Goal: Information Seeking & Learning: Learn about a topic

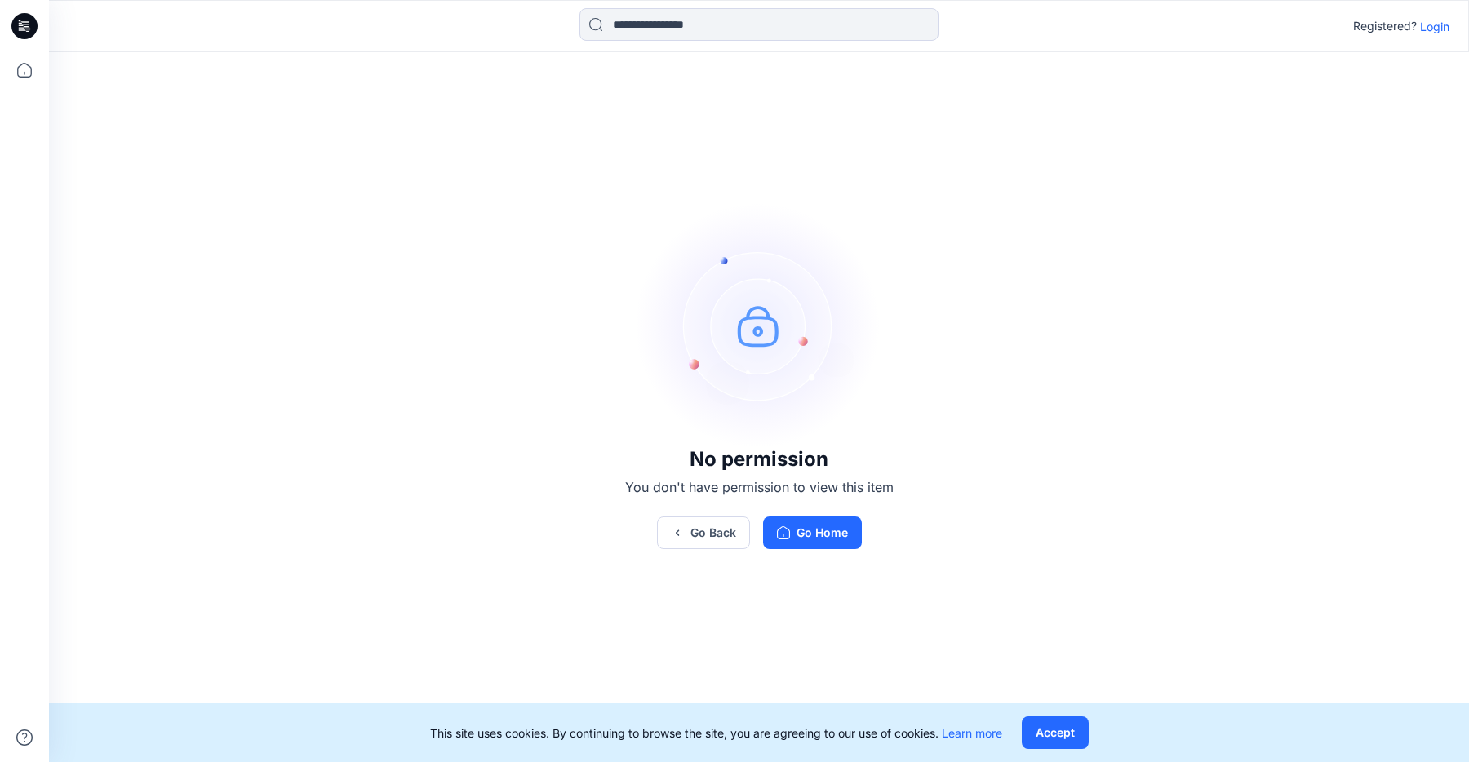
click at [1427, 26] on p "Login" at bounding box center [1434, 26] width 29 height 17
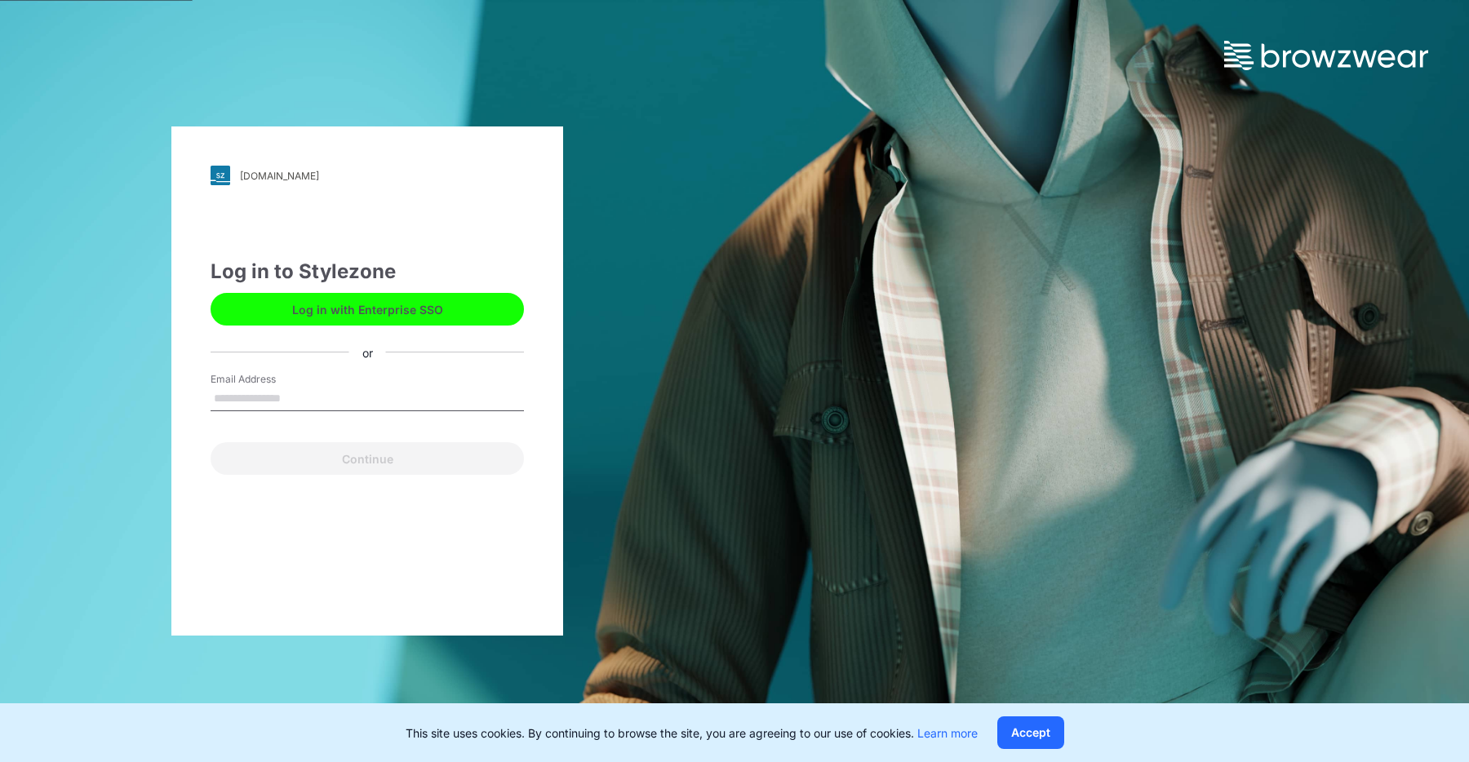
type input "**********"
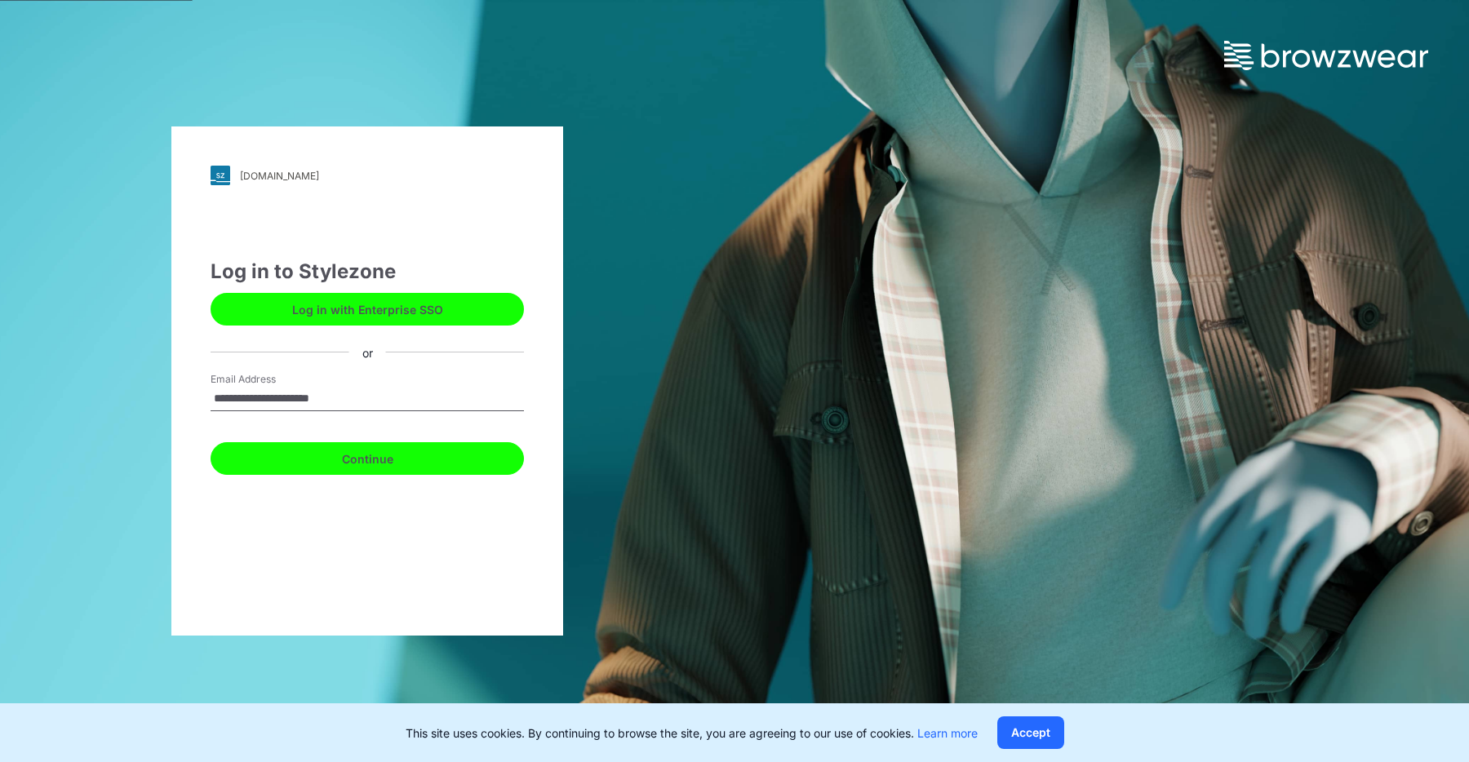
click at [429, 457] on button "Continue" at bounding box center [367, 458] width 313 height 33
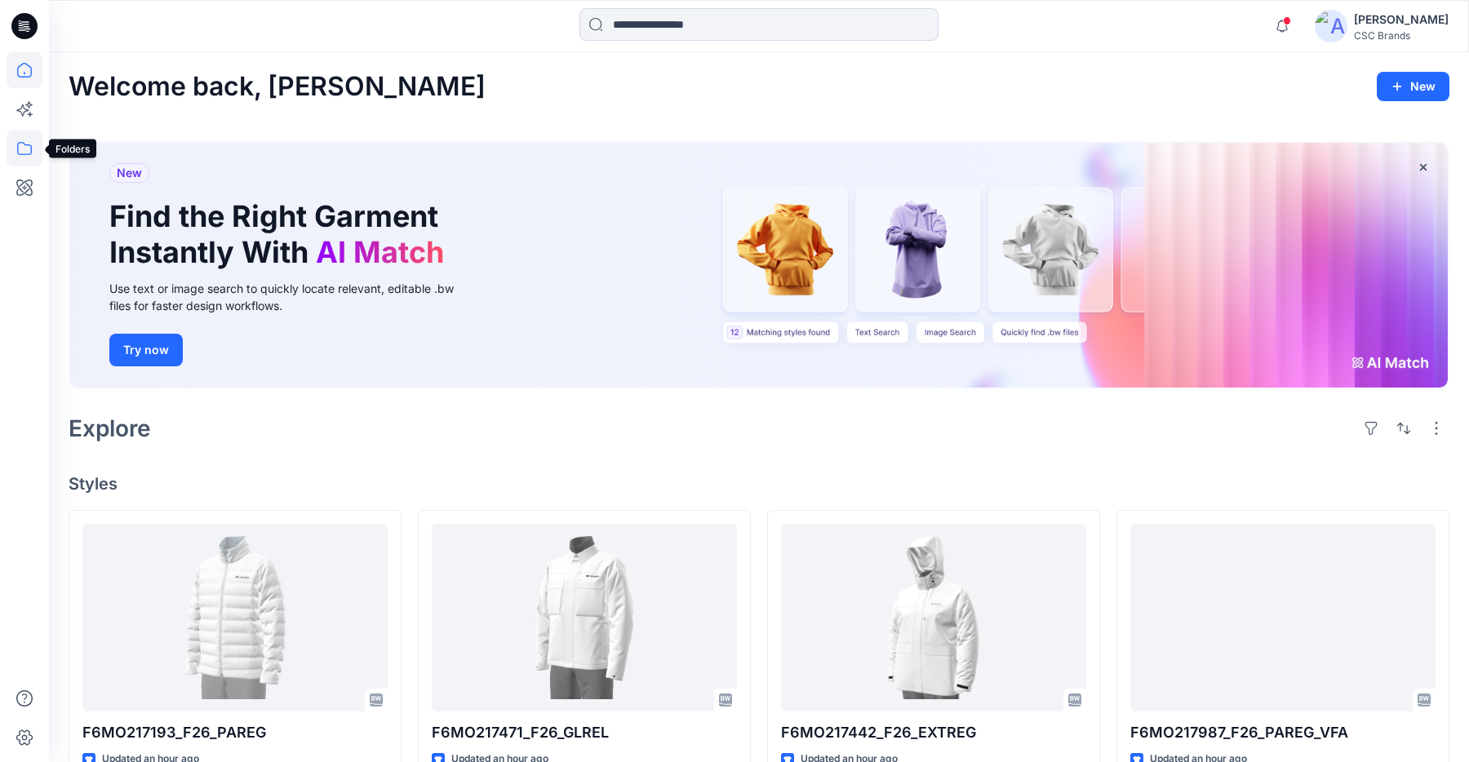
click at [28, 151] on icon at bounding box center [25, 149] width 36 height 36
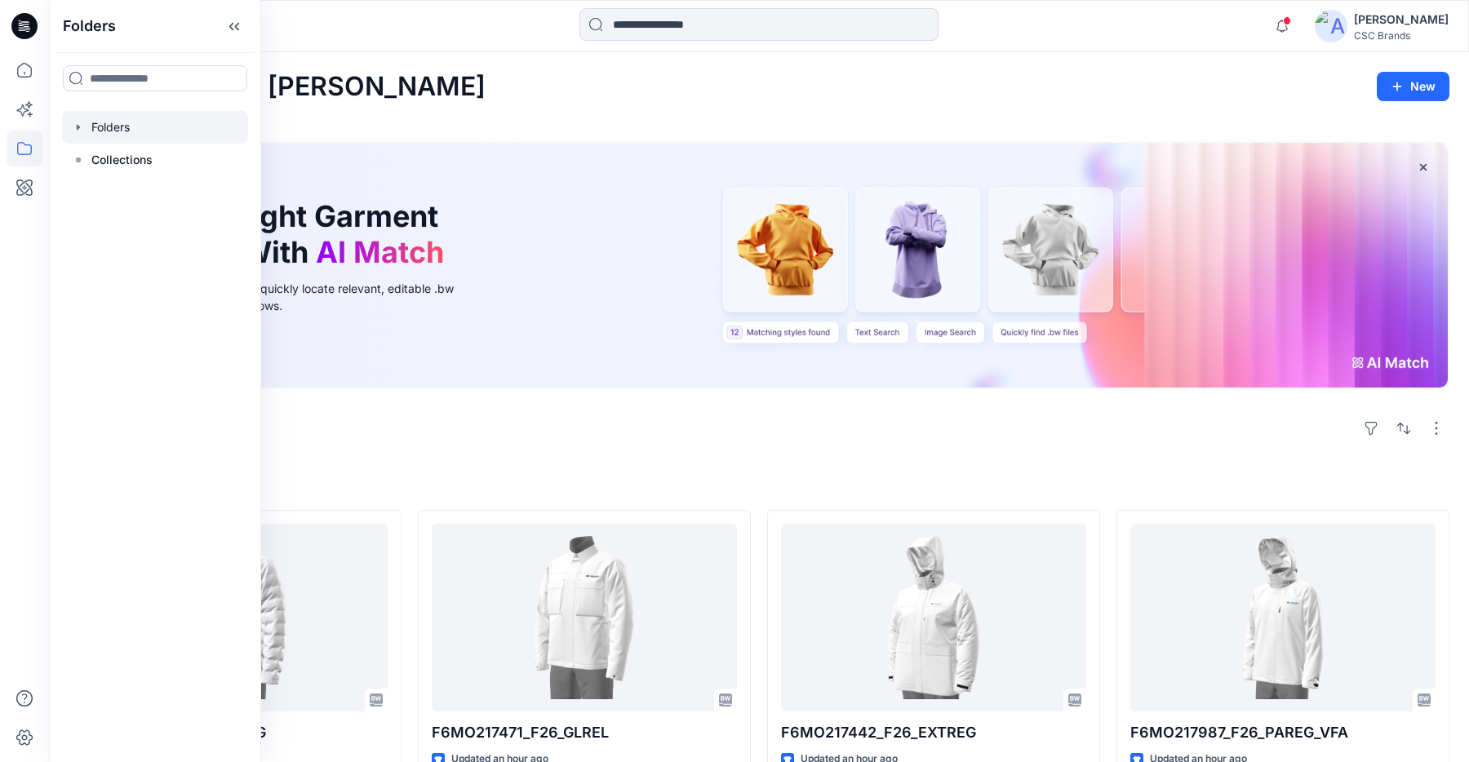
click at [82, 132] on icon "button" at bounding box center [78, 127] width 13 height 13
click at [98, 154] on icon "button" at bounding box center [94, 159] width 13 height 13
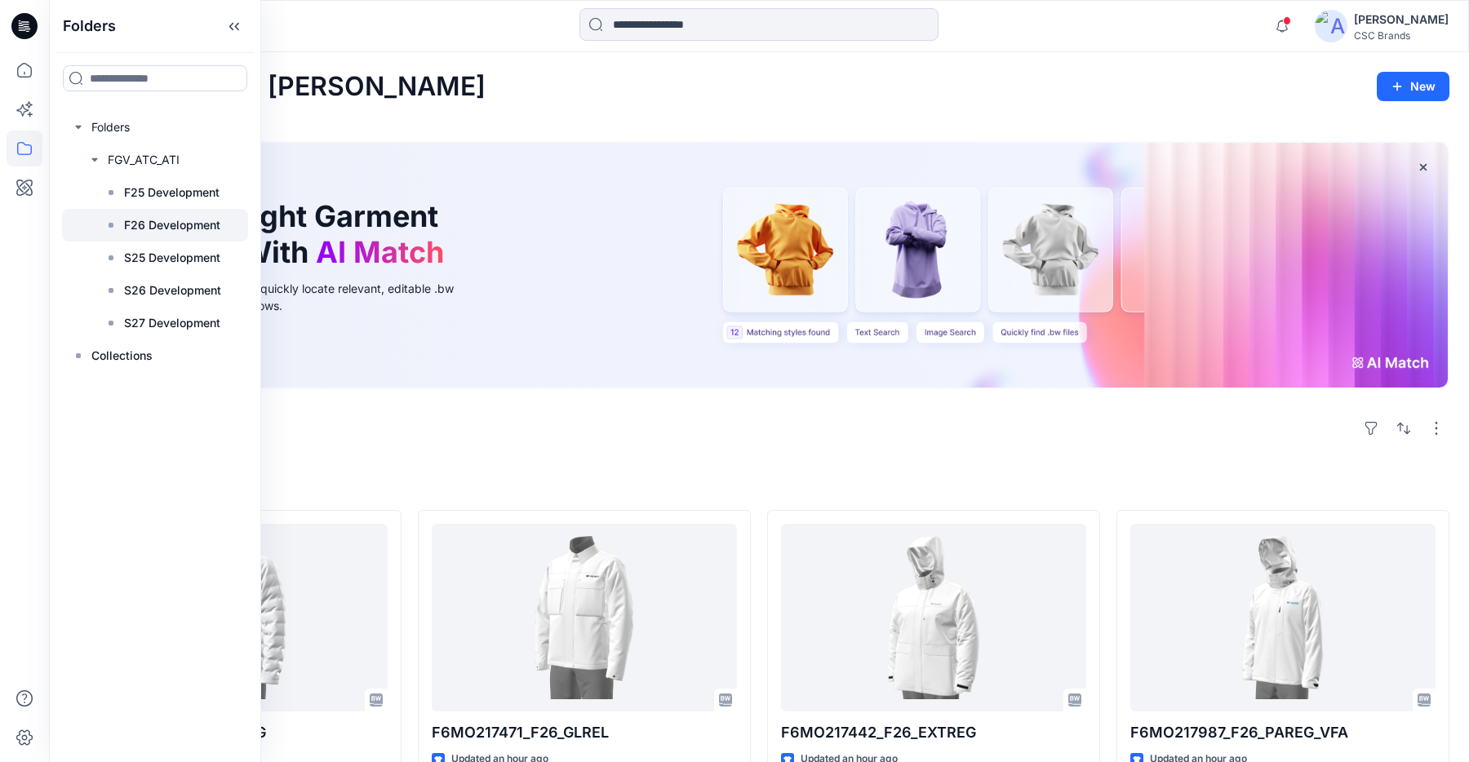
click at [163, 226] on p "F26 Development" at bounding box center [172, 225] width 96 height 20
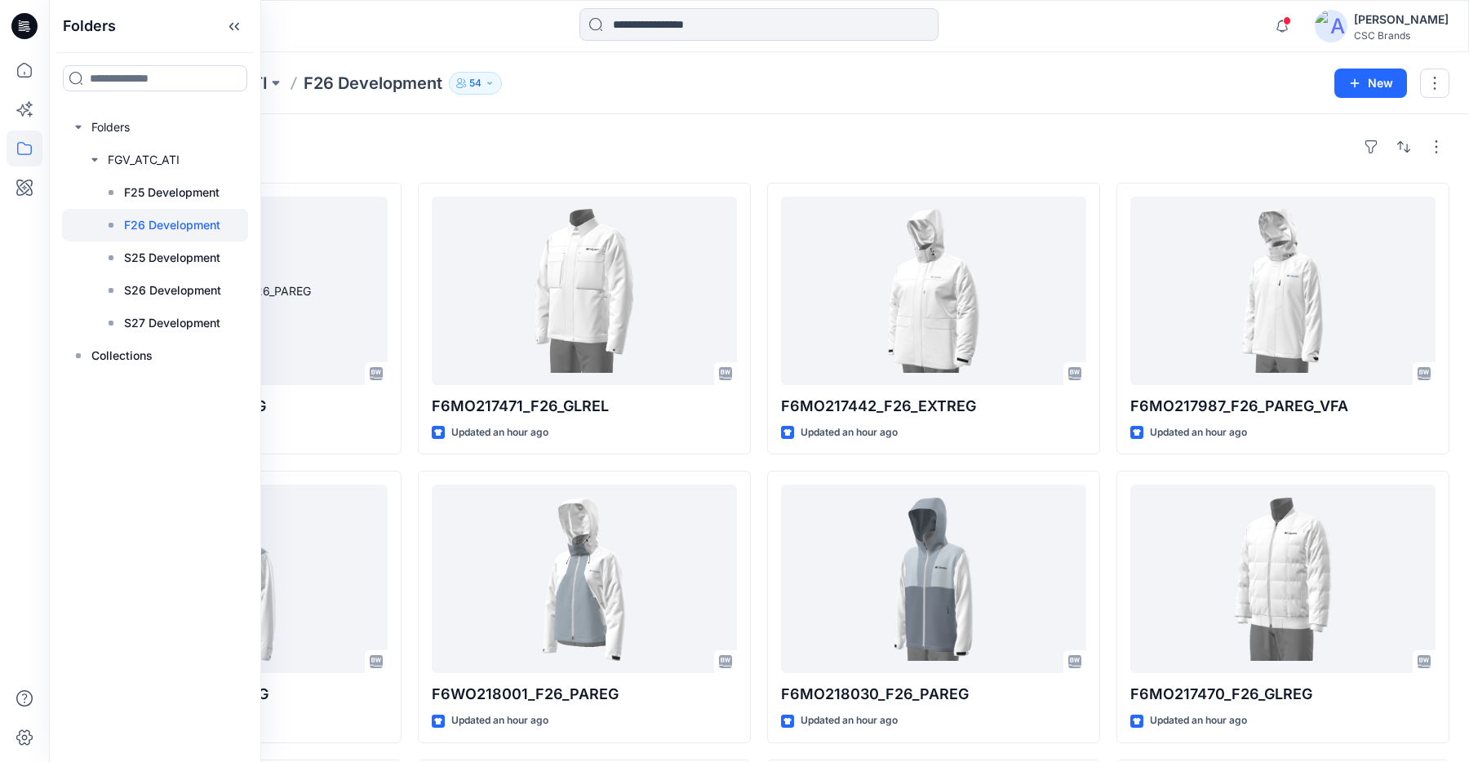
click at [677, 130] on div "Styles F6MO217193_F26_PAREG Updated an hour ago F6WO218019_F26_PAREG Updated an…" at bounding box center [759, 612] width 1420 height 996
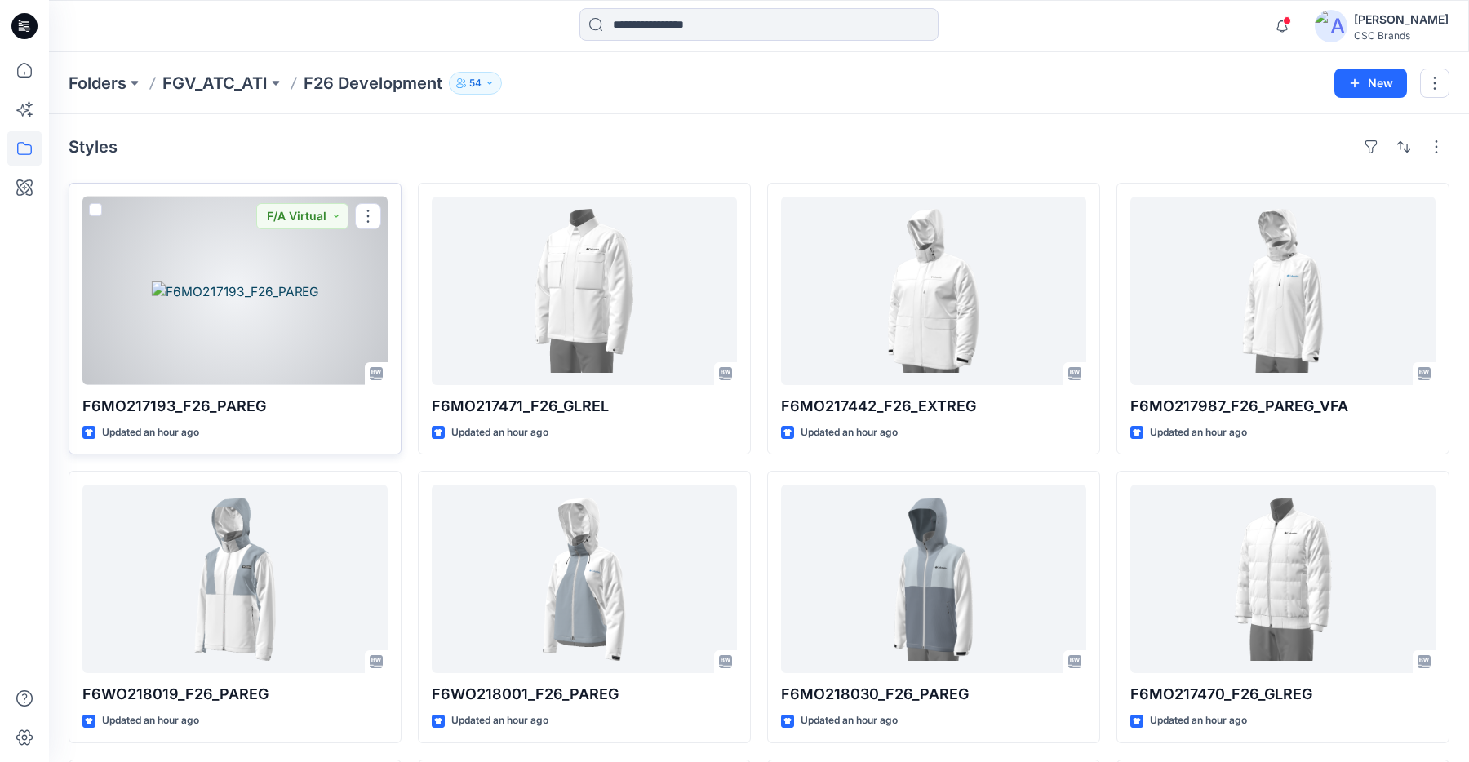
click at [330, 306] on div at bounding box center [234, 291] width 305 height 189
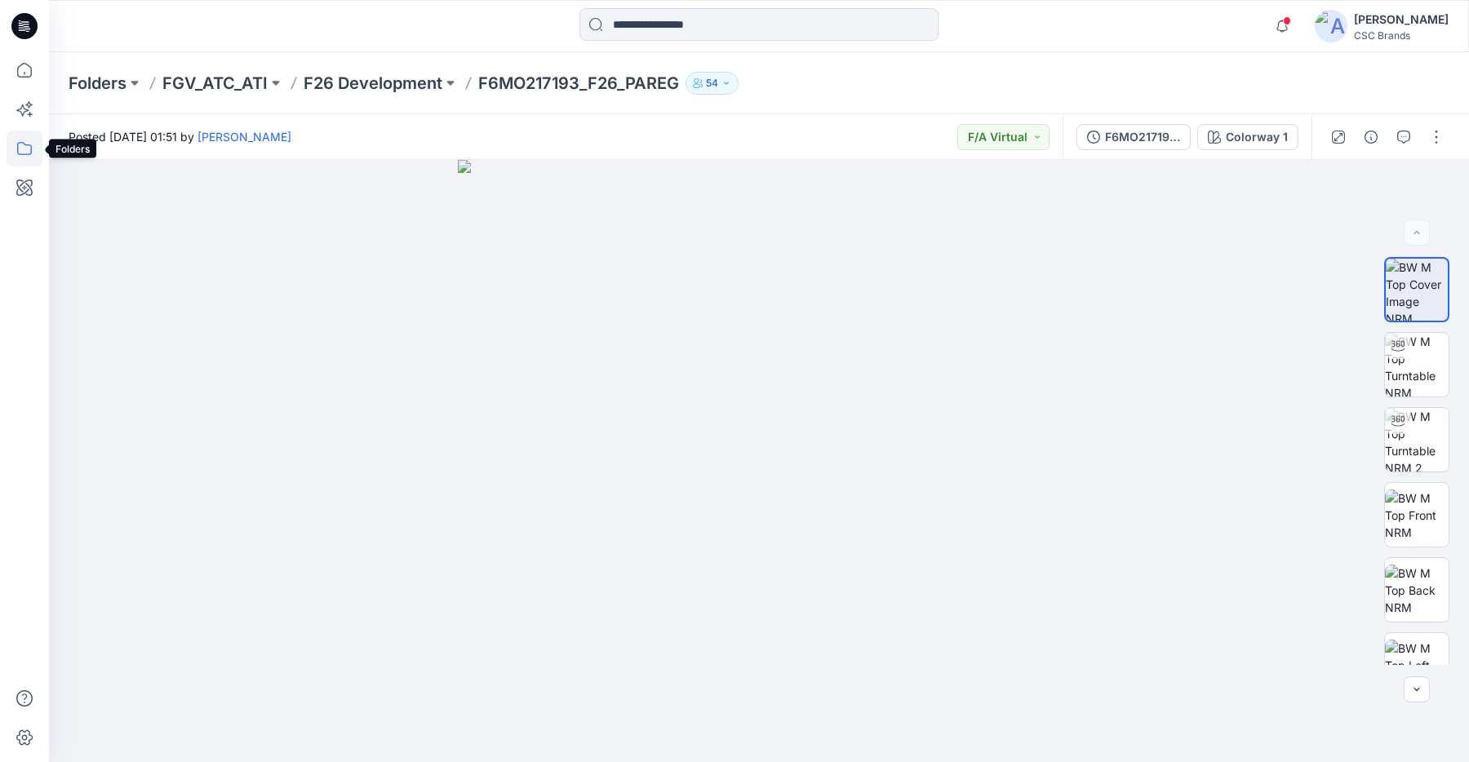
click at [29, 144] on icon at bounding box center [24, 148] width 15 height 13
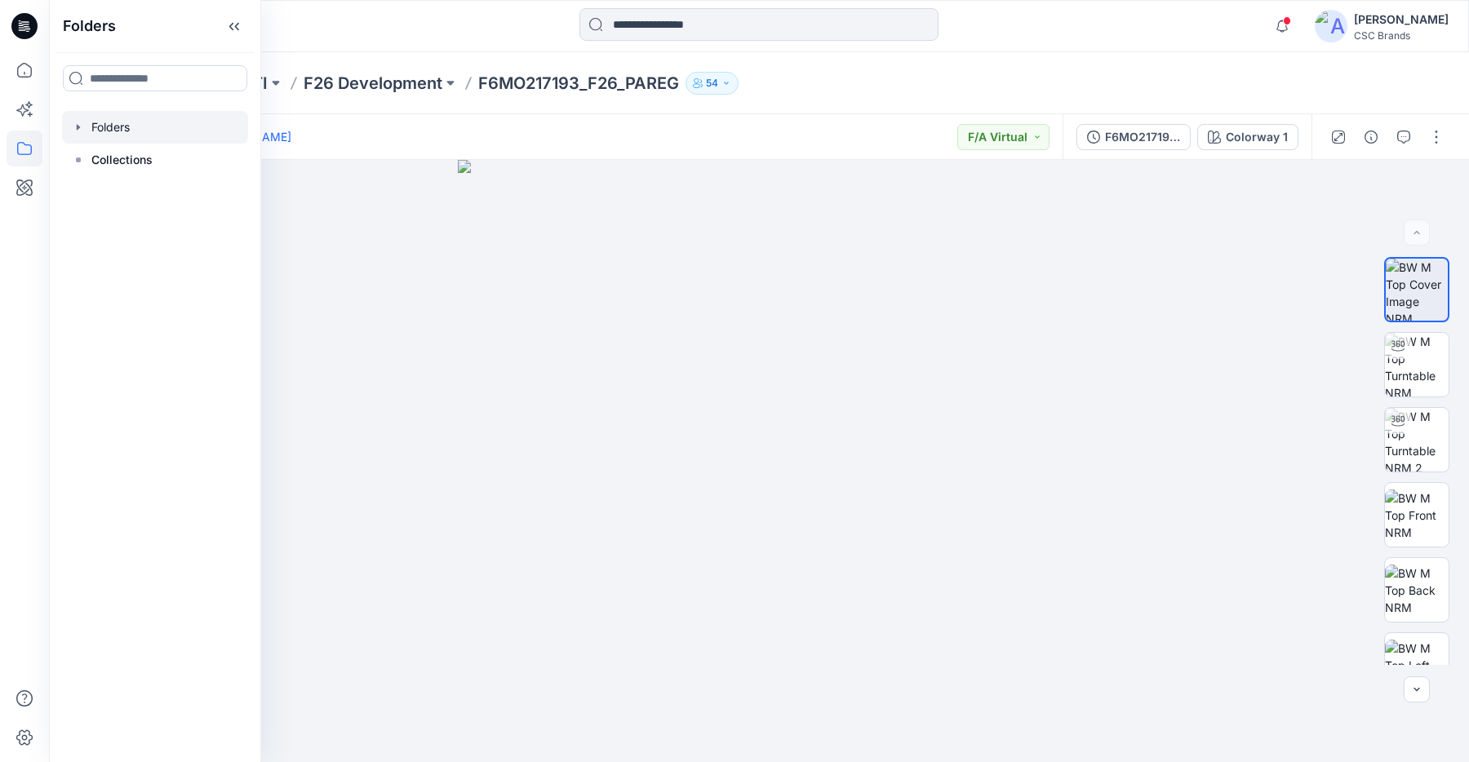
click at [82, 131] on icon "button" at bounding box center [78, 127] width 13 height 13
click at [29, 741] on icon at bounding box center [25, 738] width 36 height 36
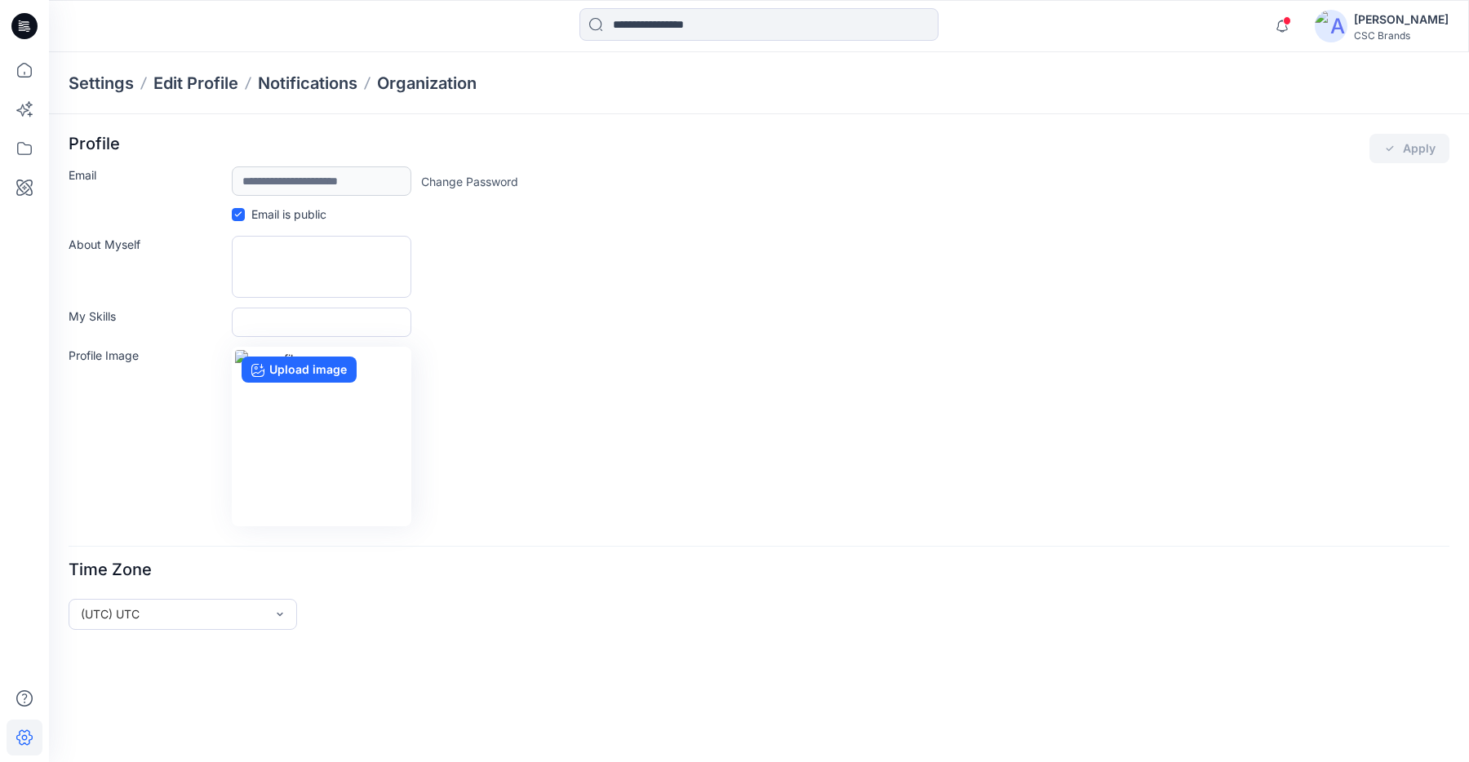
click at [29, 28] on icon at bounding box center [24, 26] width 26 height 26
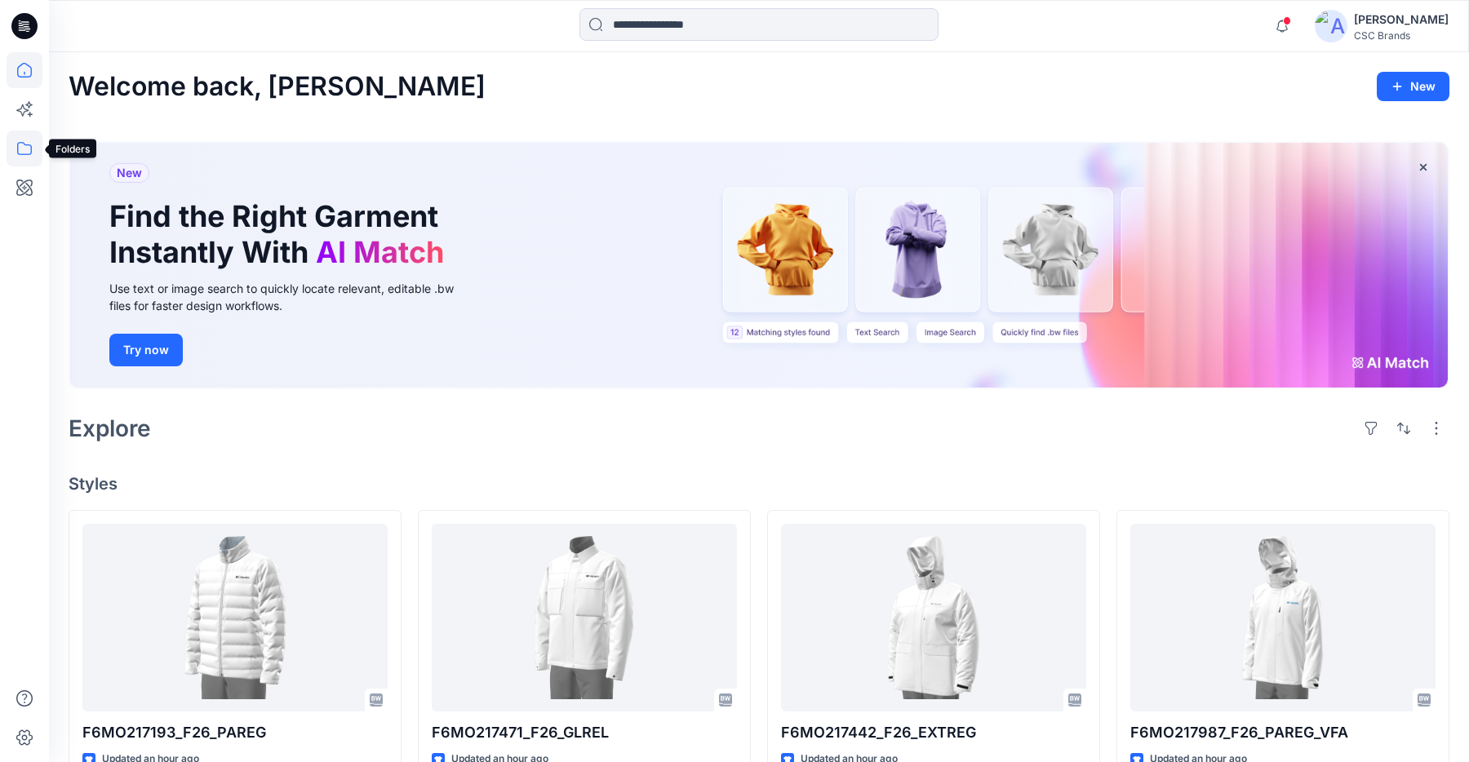
click at [23, 148] on icon at bounding box center [25, 149] width 36 height 36
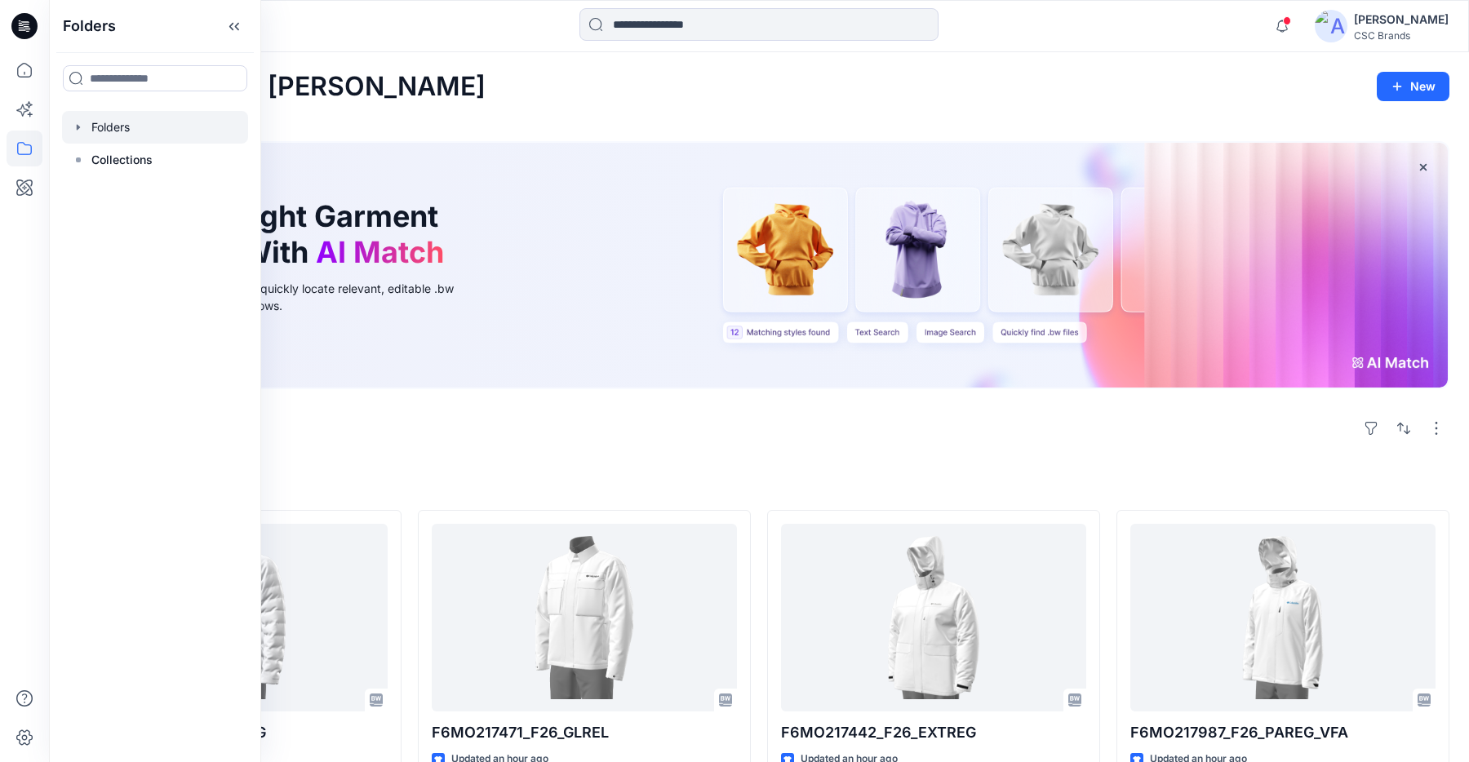
click at [80, 129] on icon "button" at bounding box center [78, 127] width 13 height 13
click at [97, 154] on icon "button" at bounding box center [94, 159] width 13 height 13
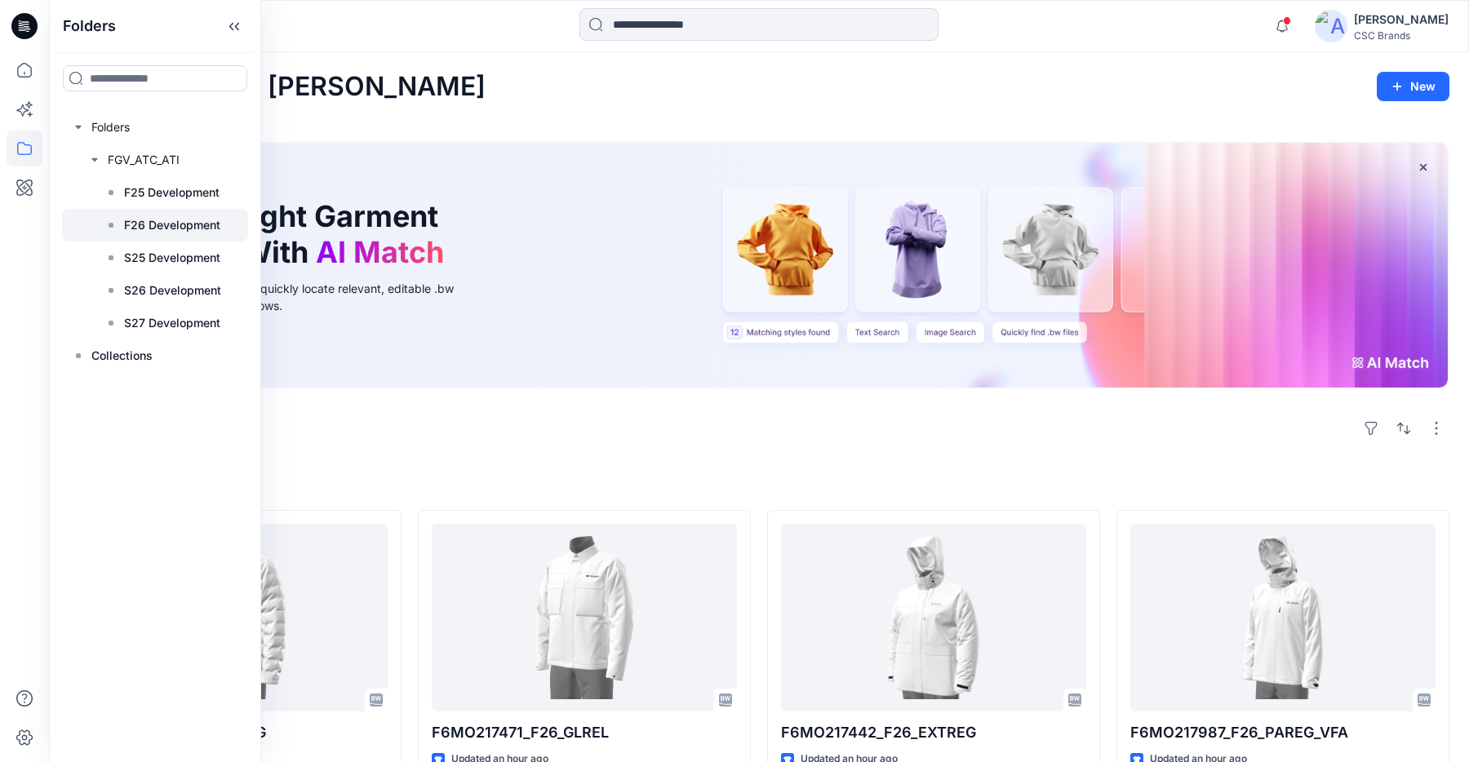
click at [160, 222] on p "F26 Development" at bounding box center [172, 225] width 96 height 20
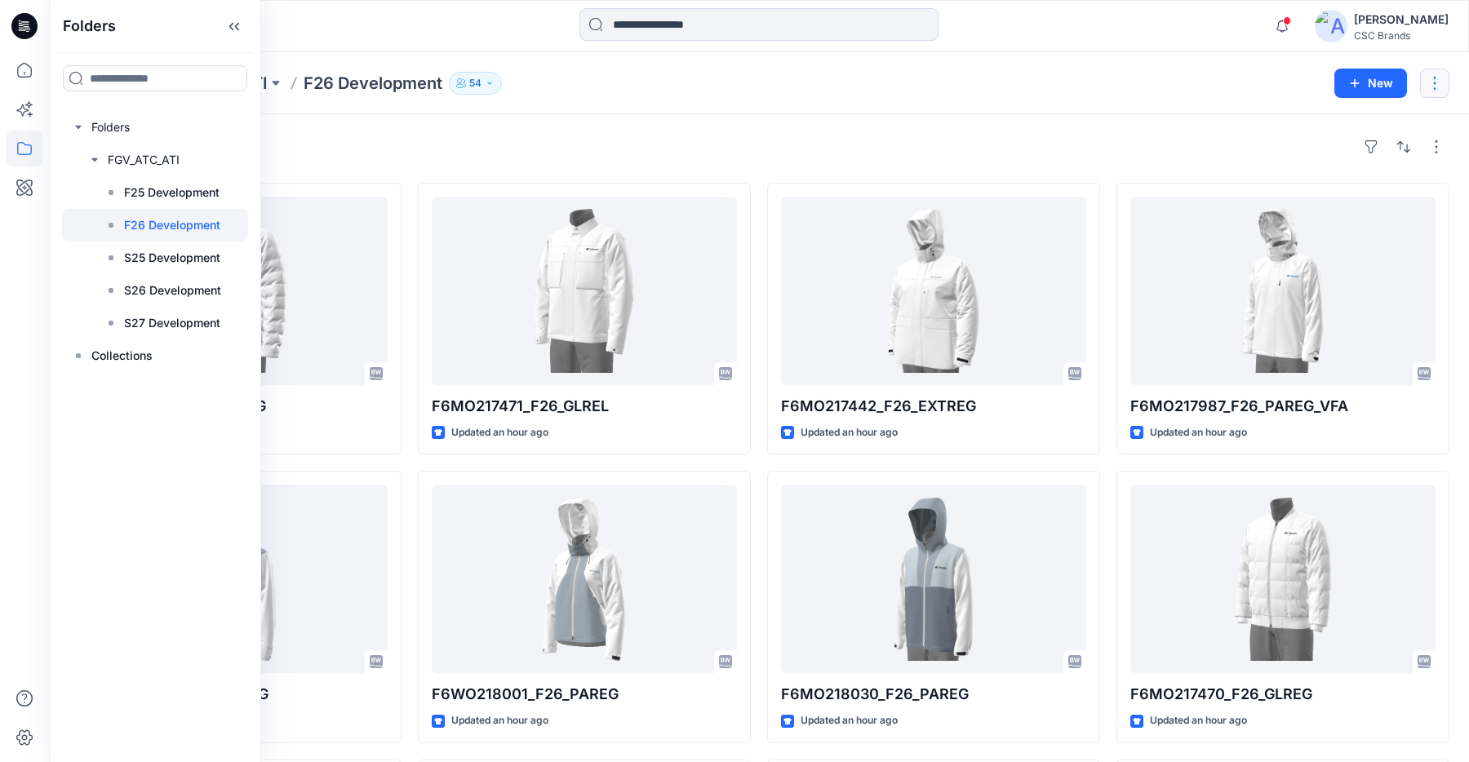
click at [1435, 78] on button "button" at bounding box center [1434, 83] width 29 height 29
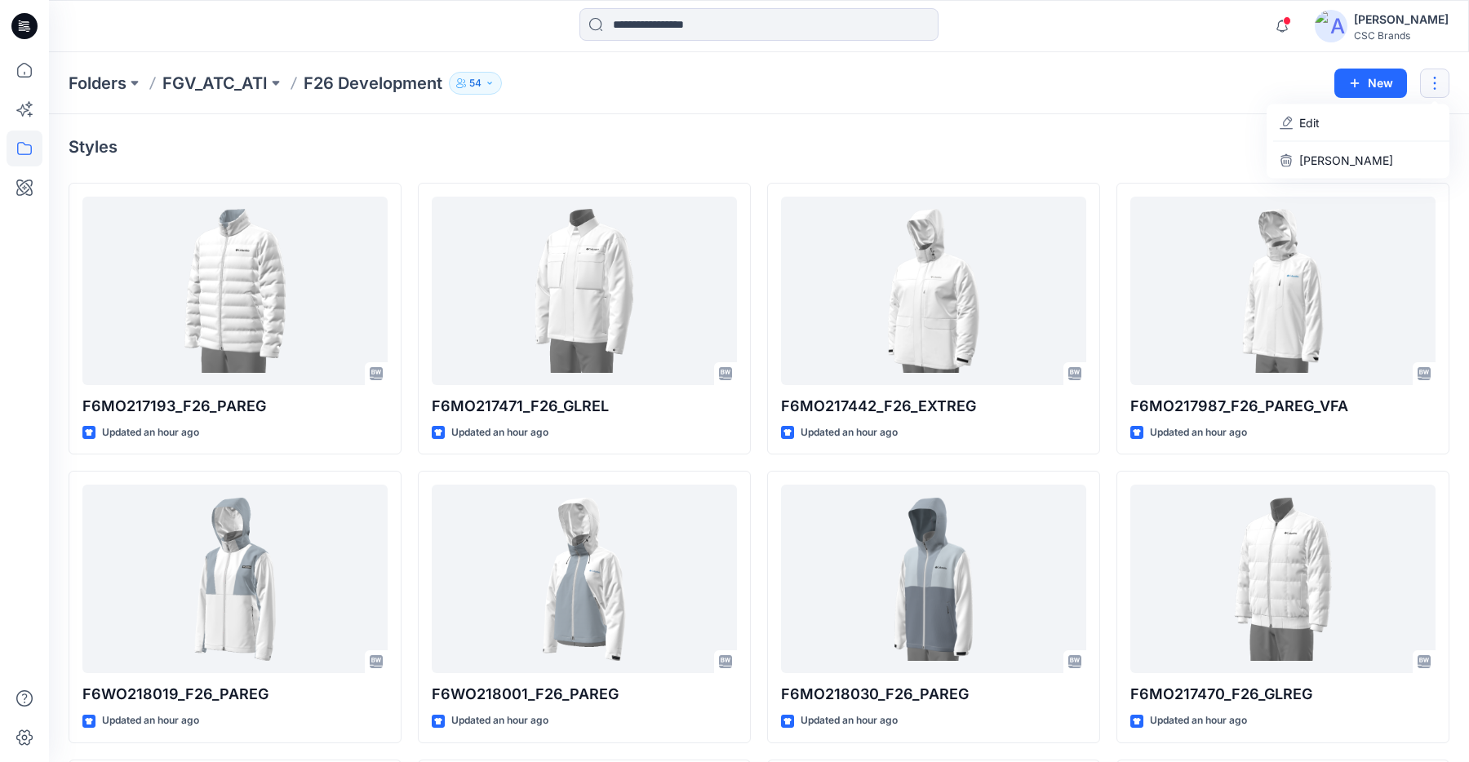
click at [1435, 78] on button "button" at bounding box center [1434, 83] width 29 height 29
click at [26, 142] on icon at bounding box center [25, 149] width 36 height 36
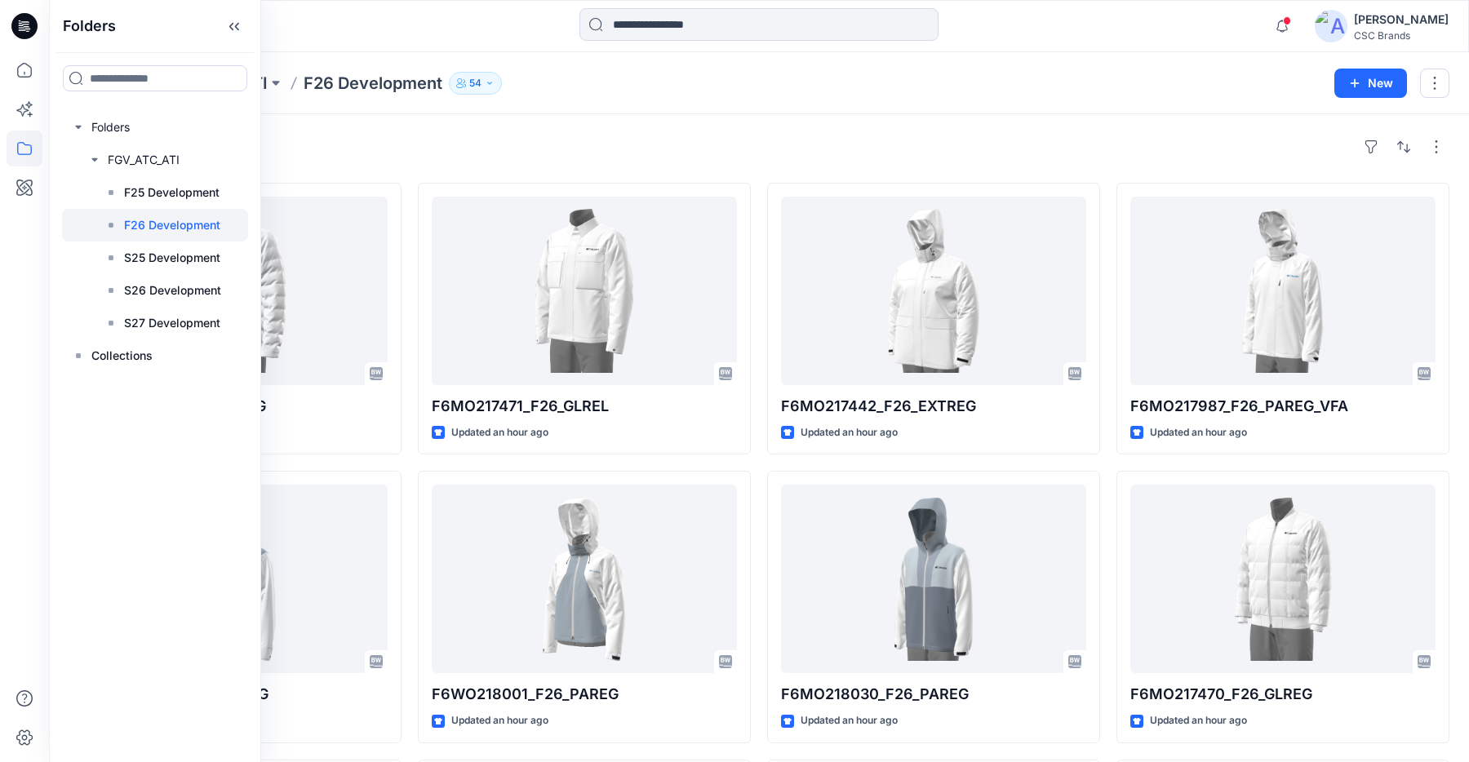
click at [287, 149] on div "Styles" at bounding box center [759, 147] width 1381 height 26
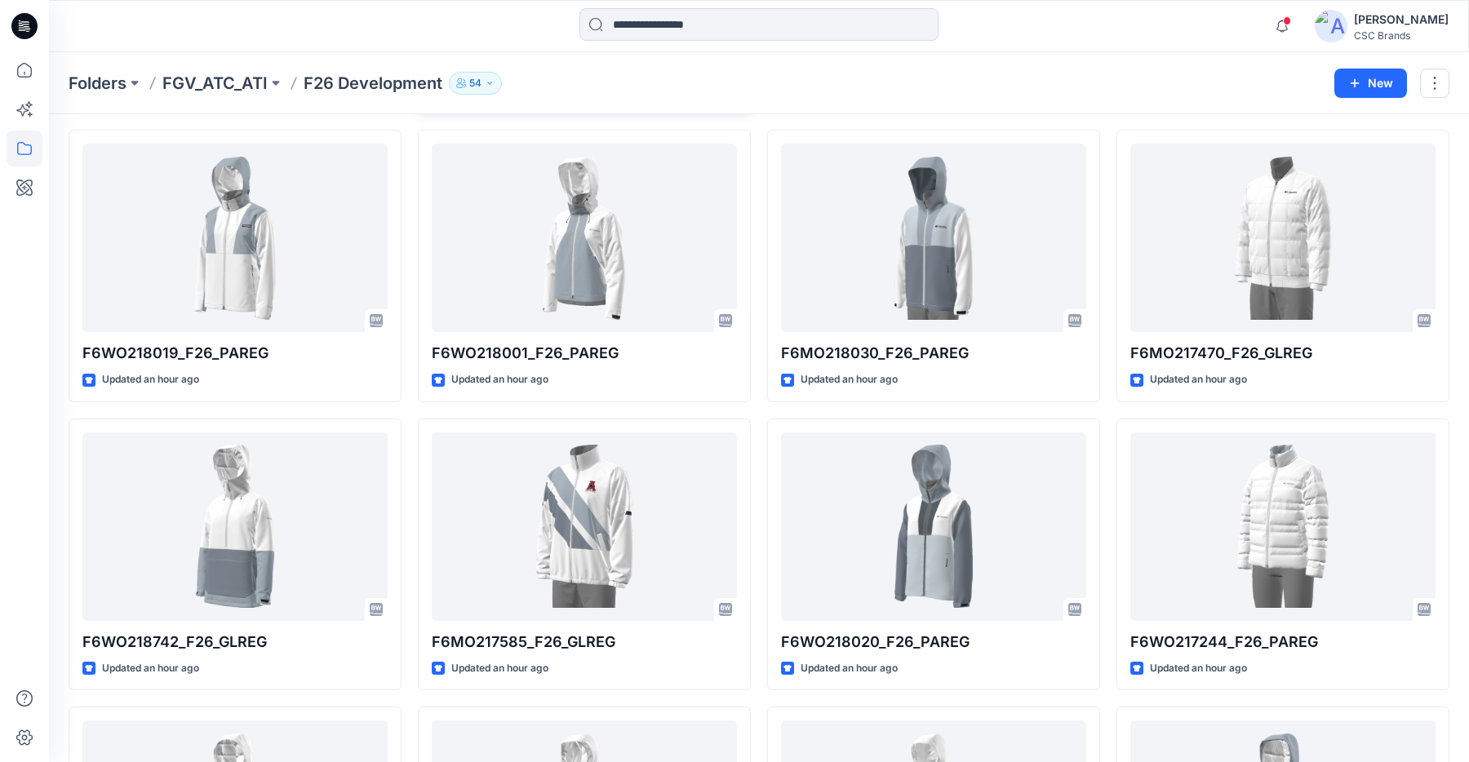
scroll to position [344, 0]
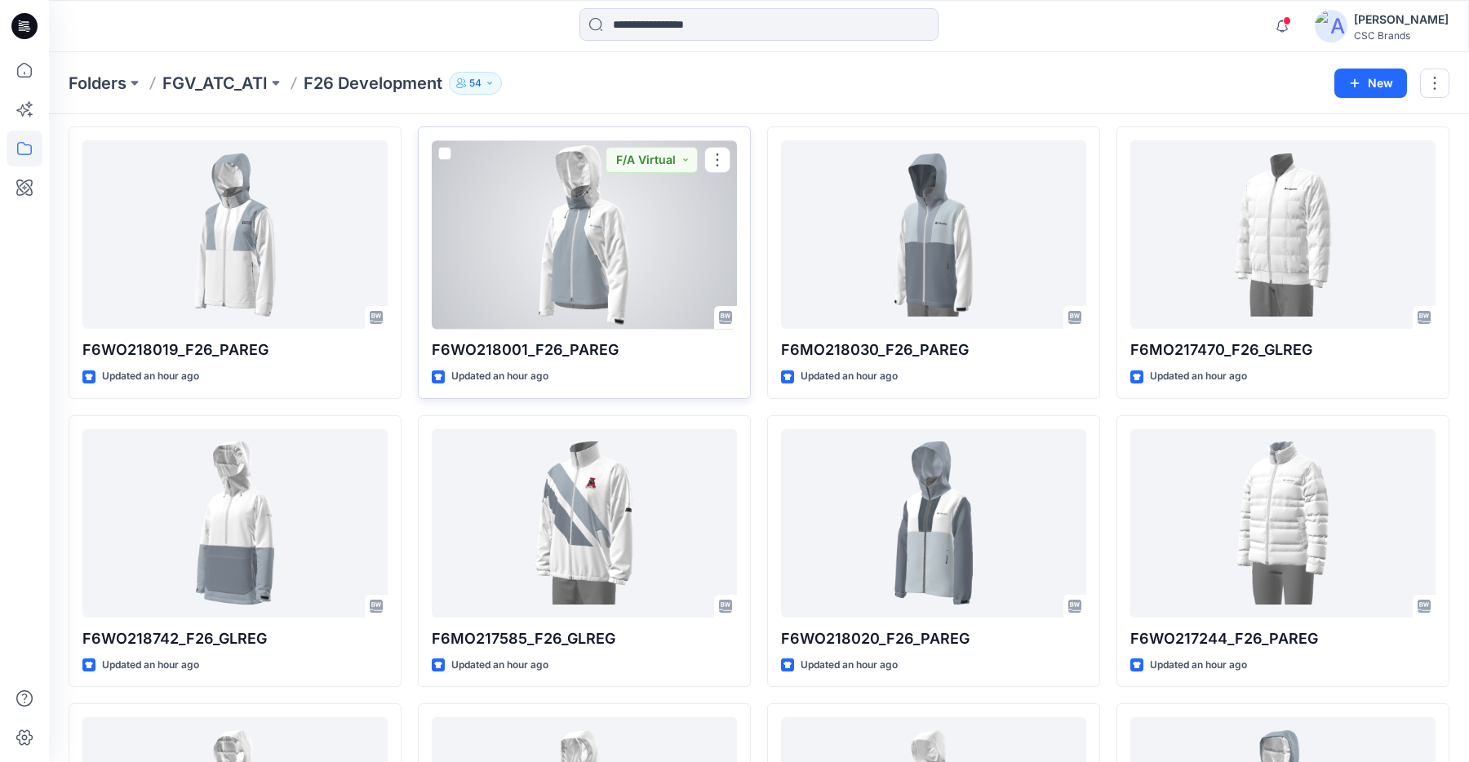
click at [568, 225] on div at bounding box center [584, 234] width 305 height 189
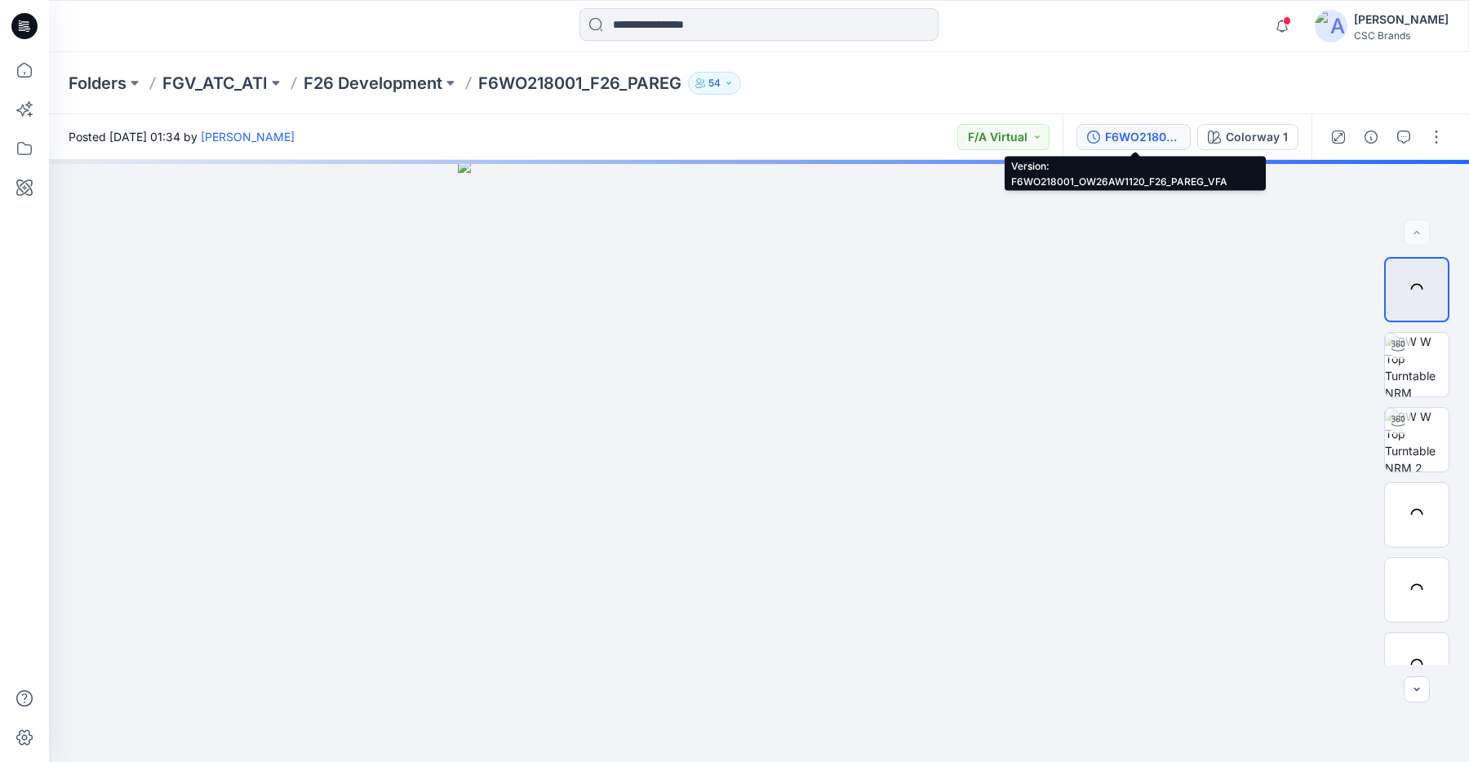
click at [1154, 139] on div "F6WO218001_OW26AW1120_F26_PAREG_VFA" at bounding box center [1142, 137] width 75 height 18
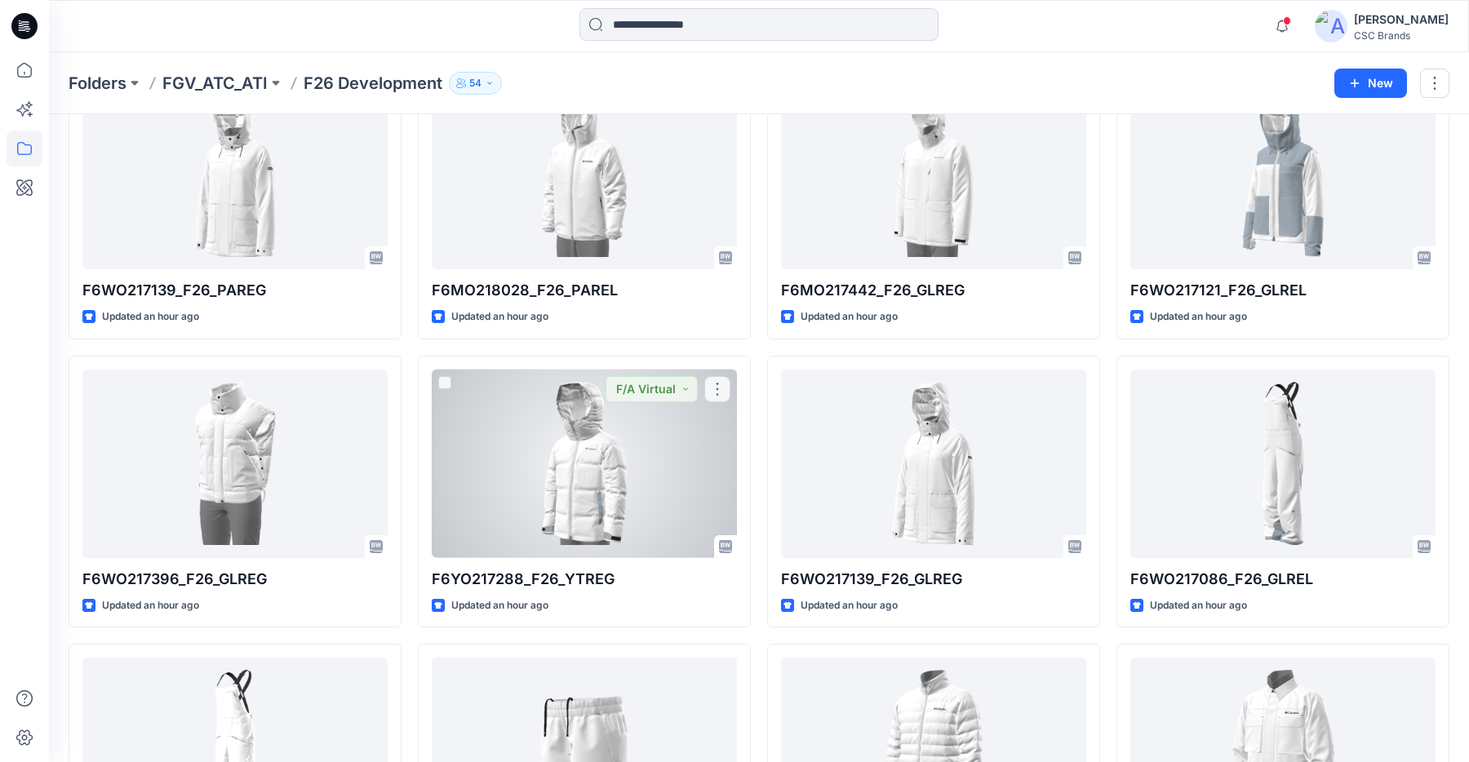
scroll to position [987, 0]
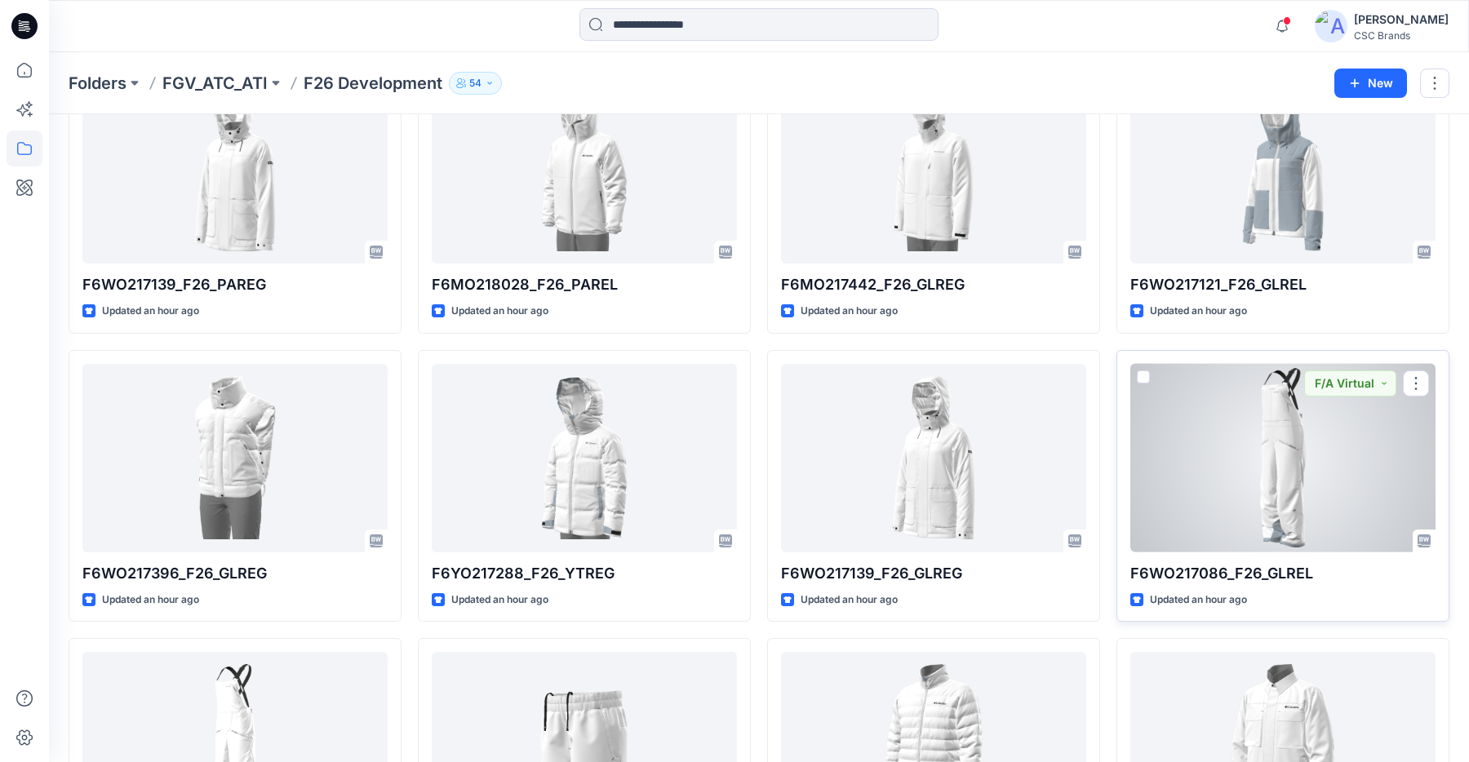
click at [1201, 483] on div at bounding box center [1282, 458] width 305 height 189
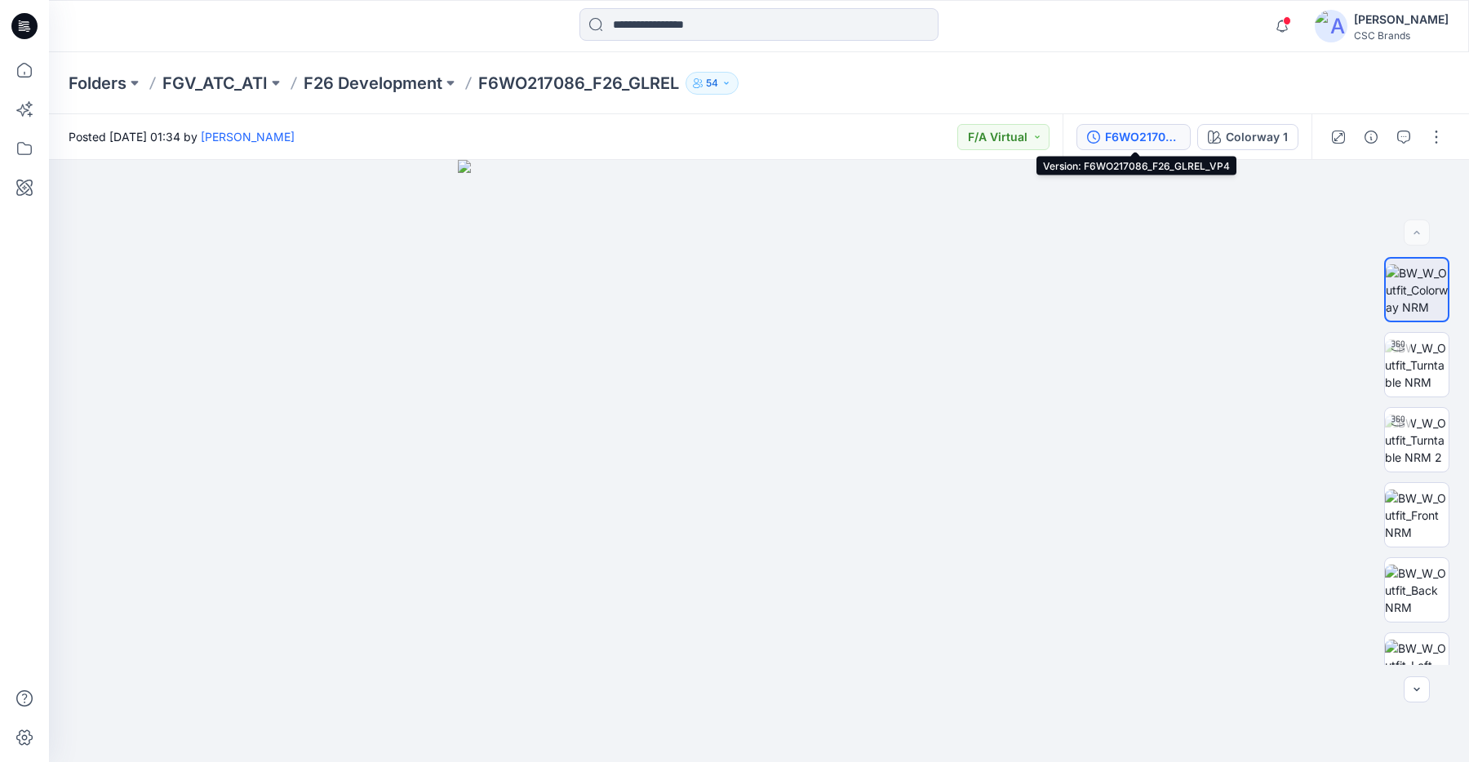
click at [1133, 132] on div "F6WO217086_F26_GLREL_VP4" at bounding box center [1142, 137] width 75 height 18
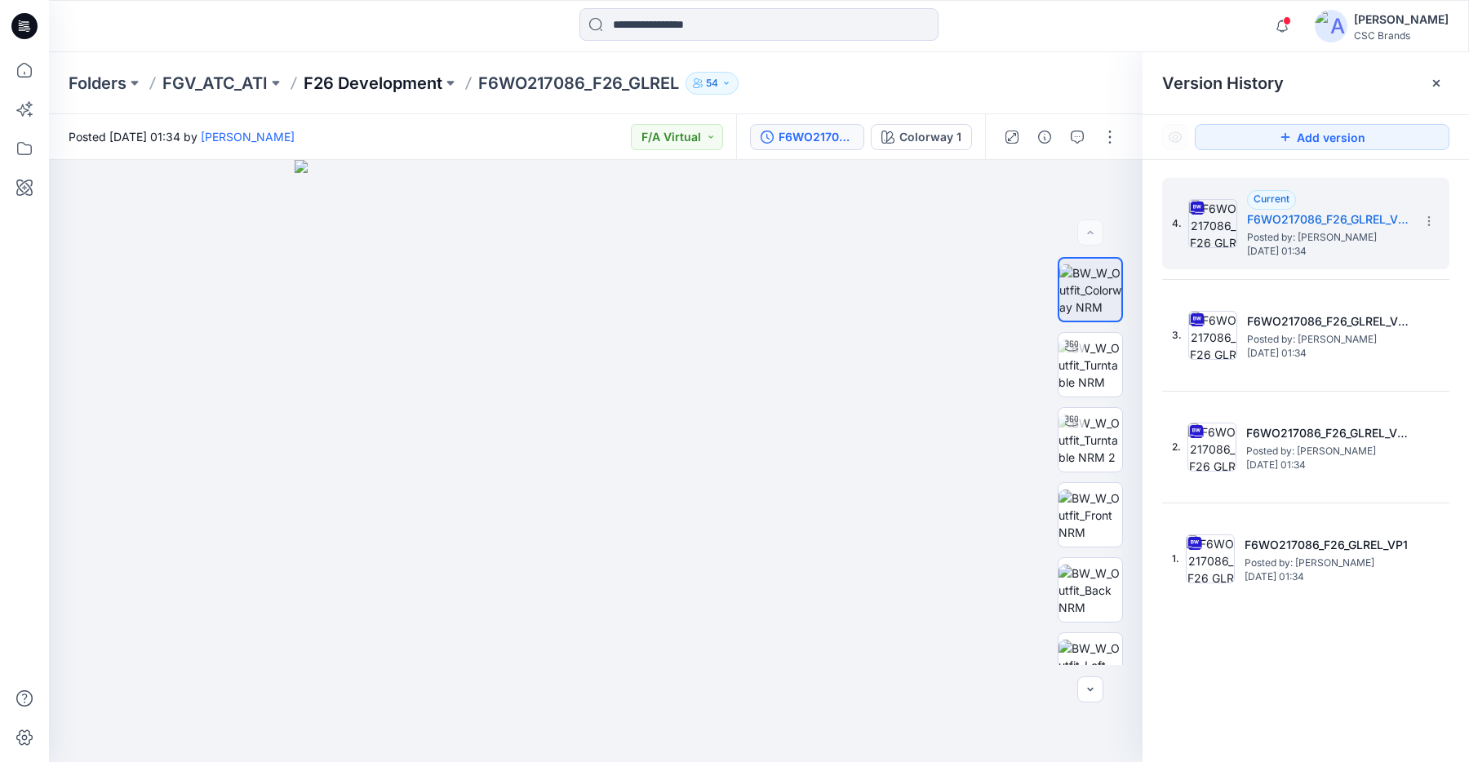
click at [344, 88] on p "F26 Development" at bounding box center [373, 83] width 139 height 23
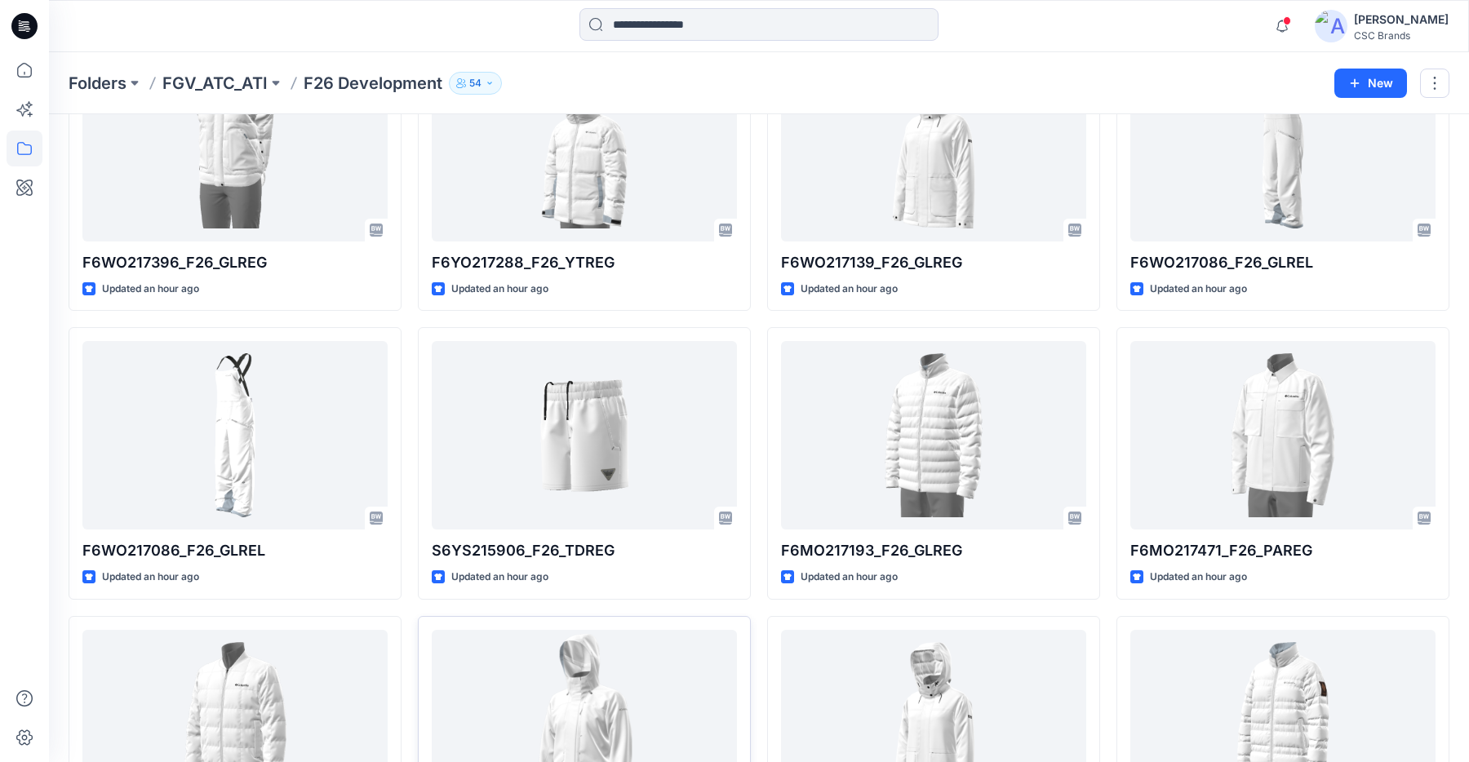
scroll to position [1314, 0]
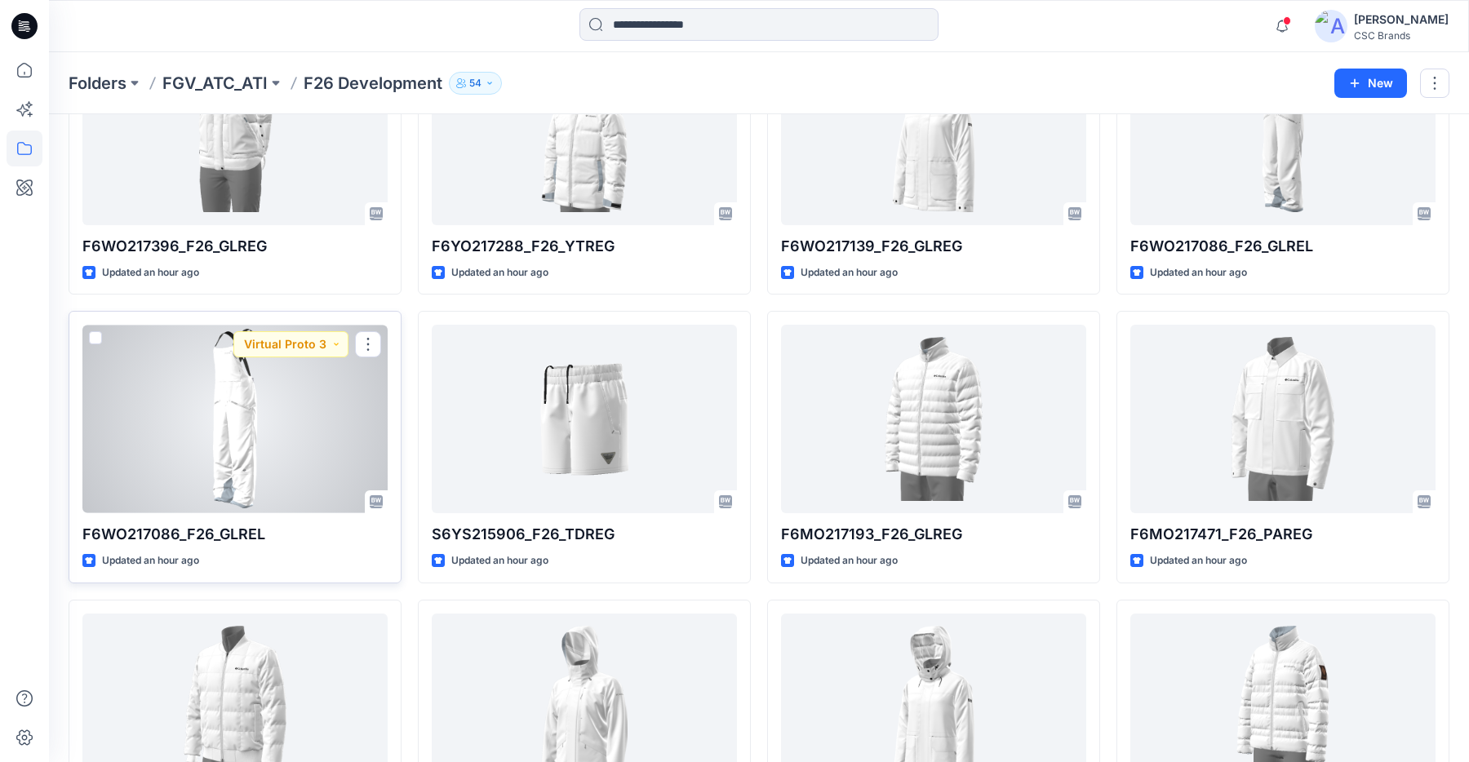
click at [336, 421] on div at bounding box center [234, 419] width 305 height 189
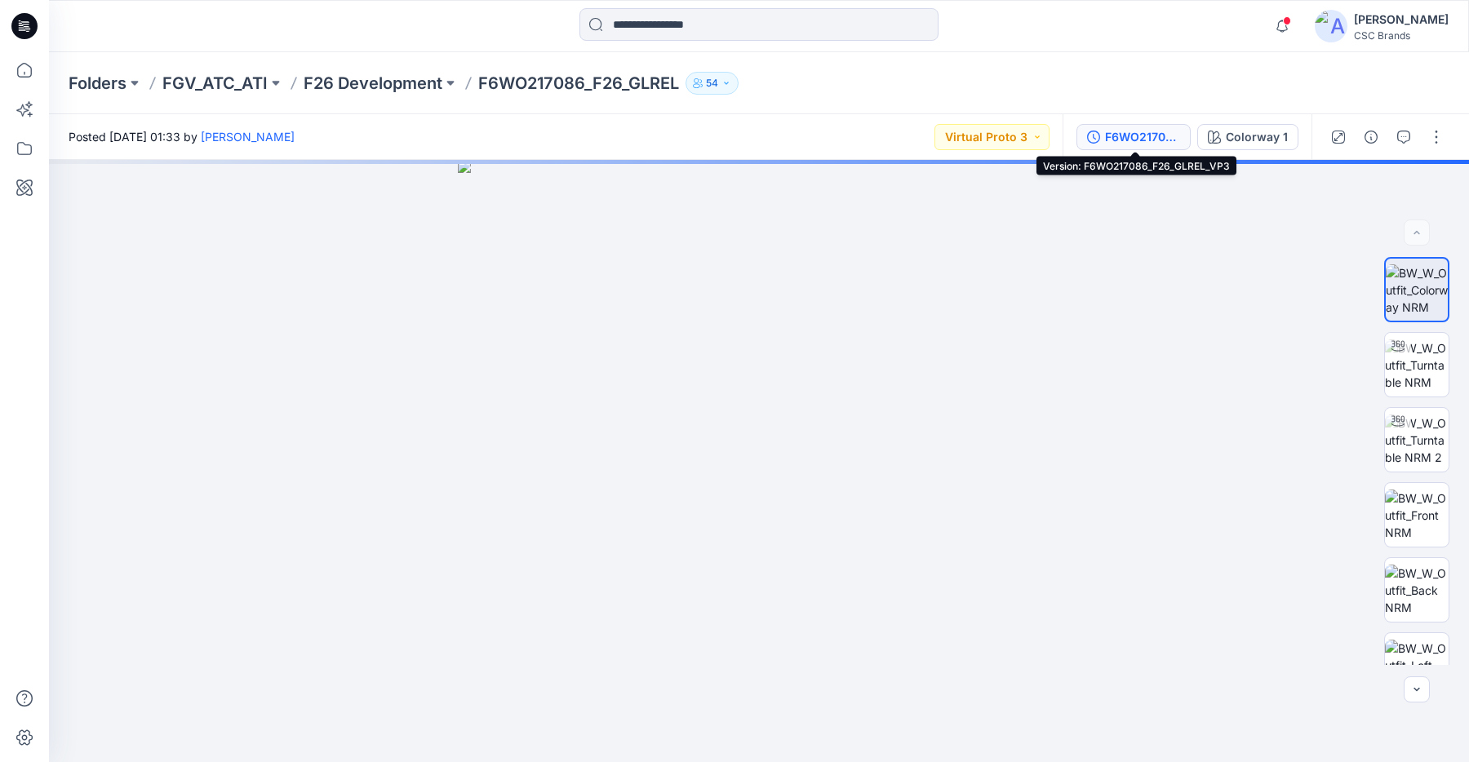
click at [1150, 142] on div "F6WO217086_F26_GLREL_VP3" at bounding box center [1142, 137] width 75 height 18
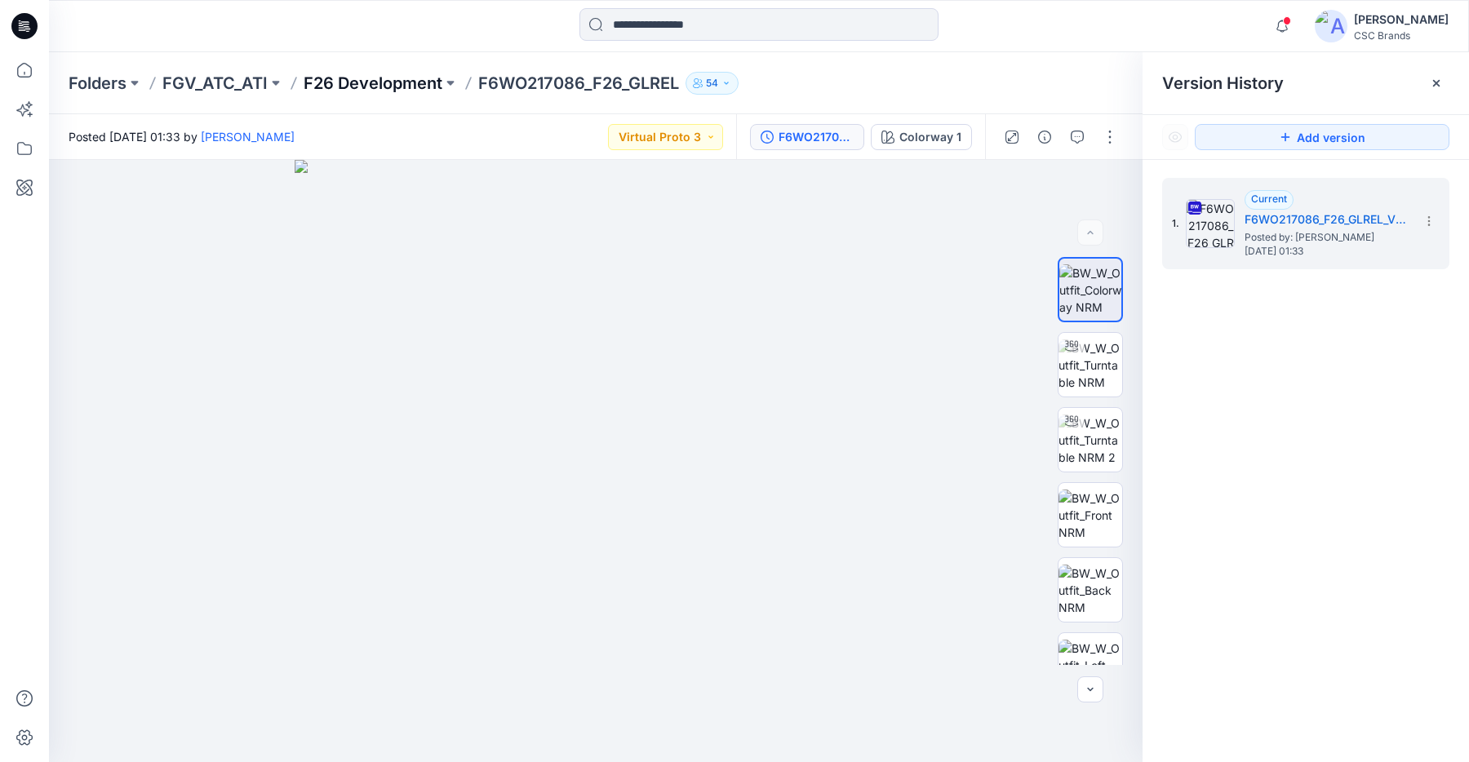
click at [404, 82] on p "F26 Development" at bounding box center [373, 83] width 139 height 23
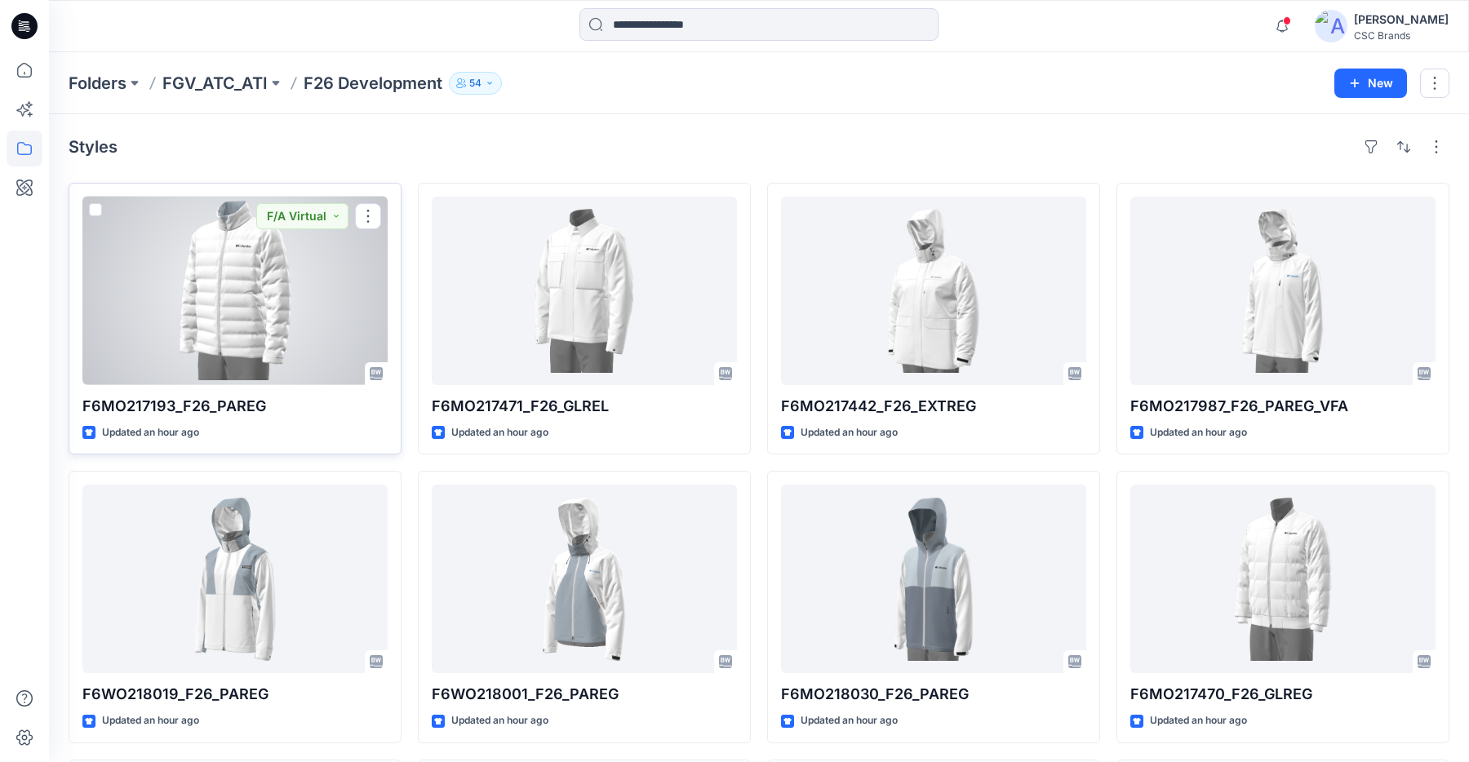
click at [314, 301] on div at bounding box center [234, 291] width 305 height 189
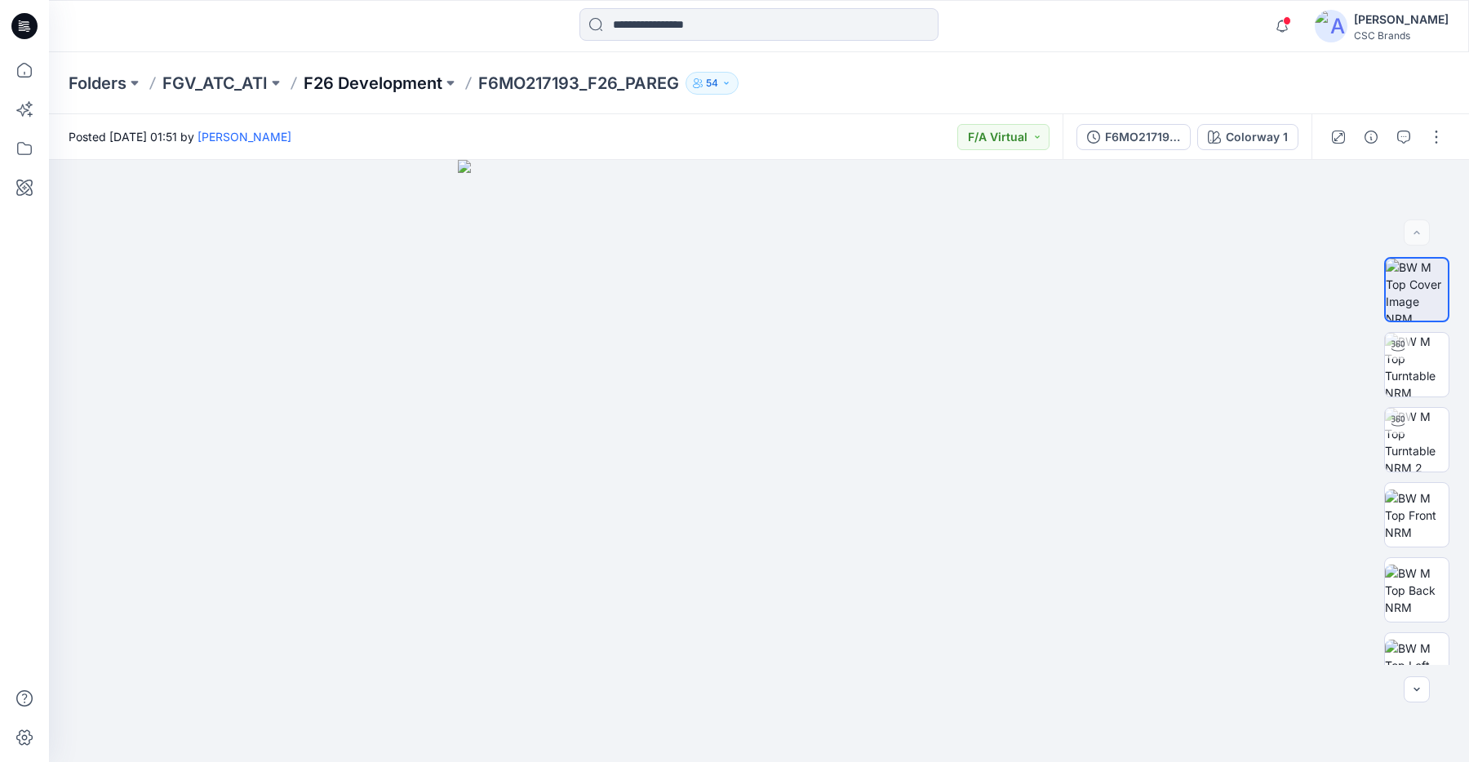
click at [377, 82] on p "F26 Development" at bounding box center [373, 83] width 139 height 23
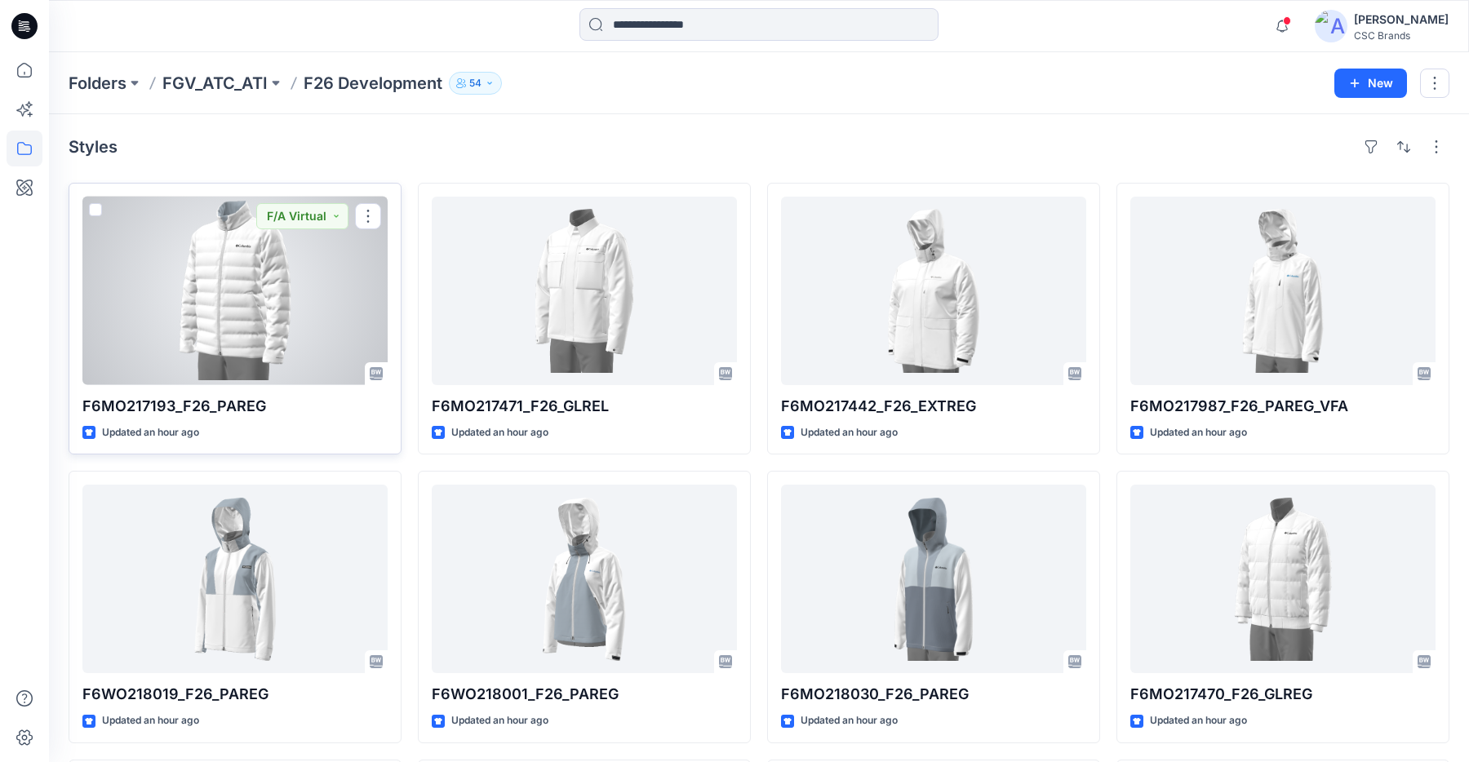
click at [318, 336] on div at bounding box center [234, 291] width 305 height 189
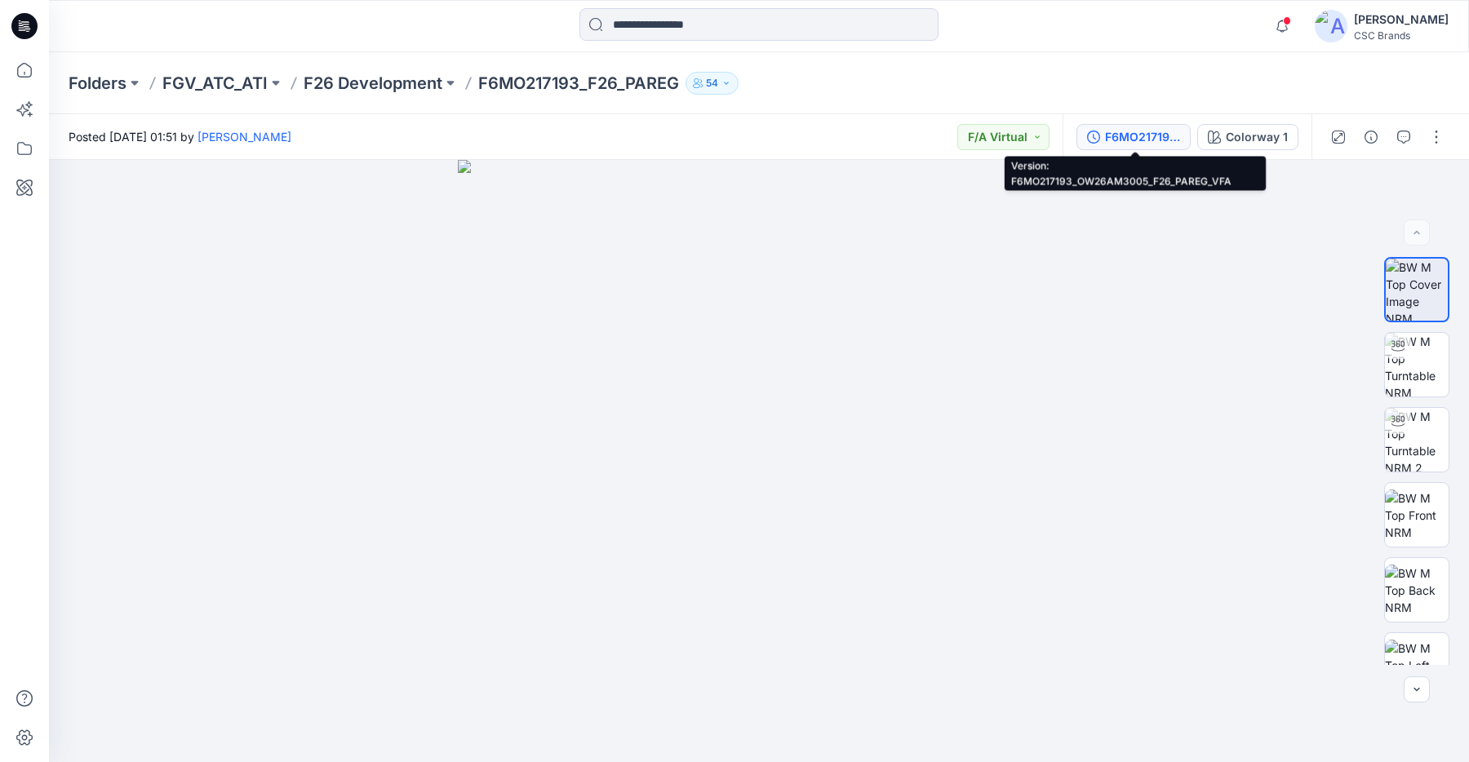
click at [1168, 136] on div "F6MO217193_OW26AM3005_F26_PAREG_VFA" at bounding box center [1142, 137] width 75 height 18
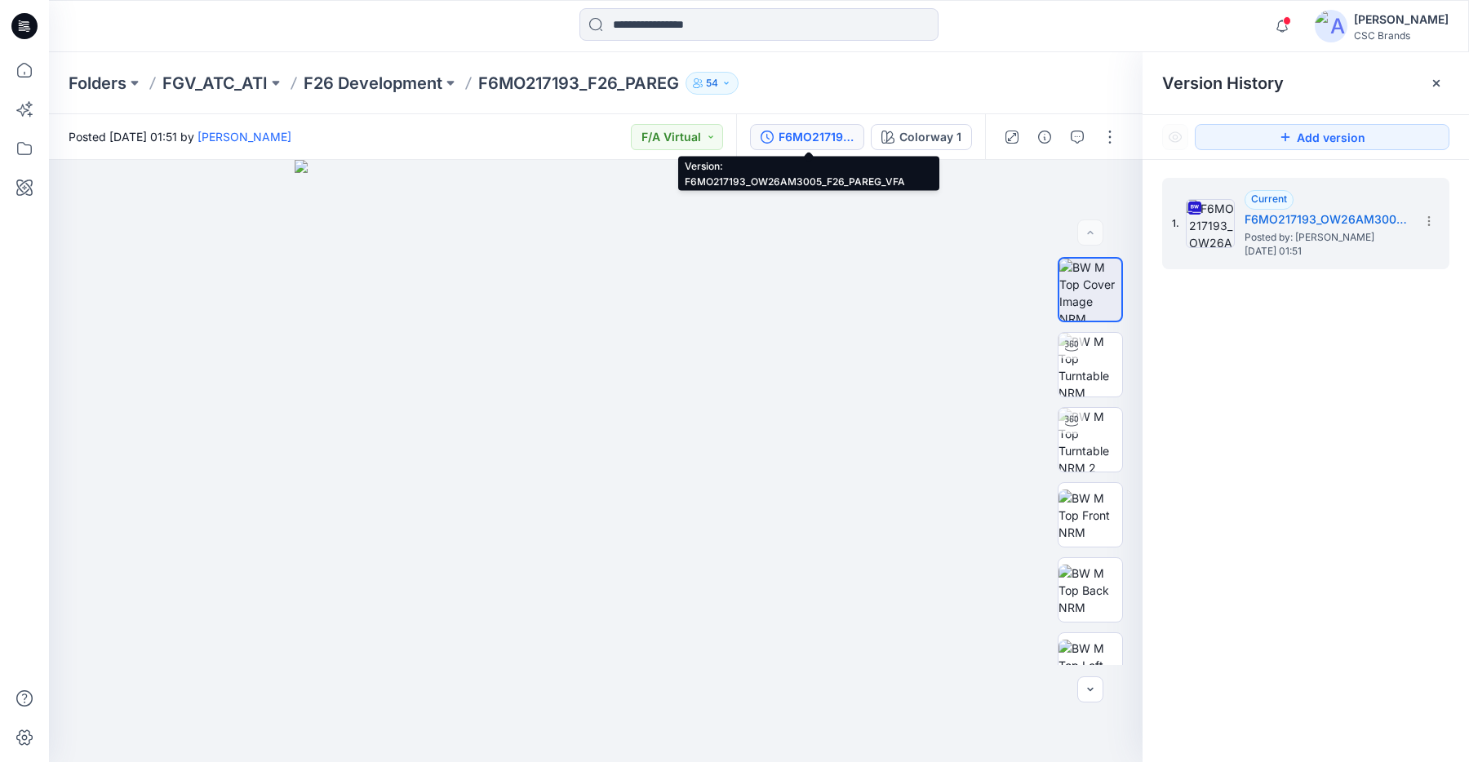
click at [717, 78] on p "54" at bounding box center [712, 83] width 12 height 18
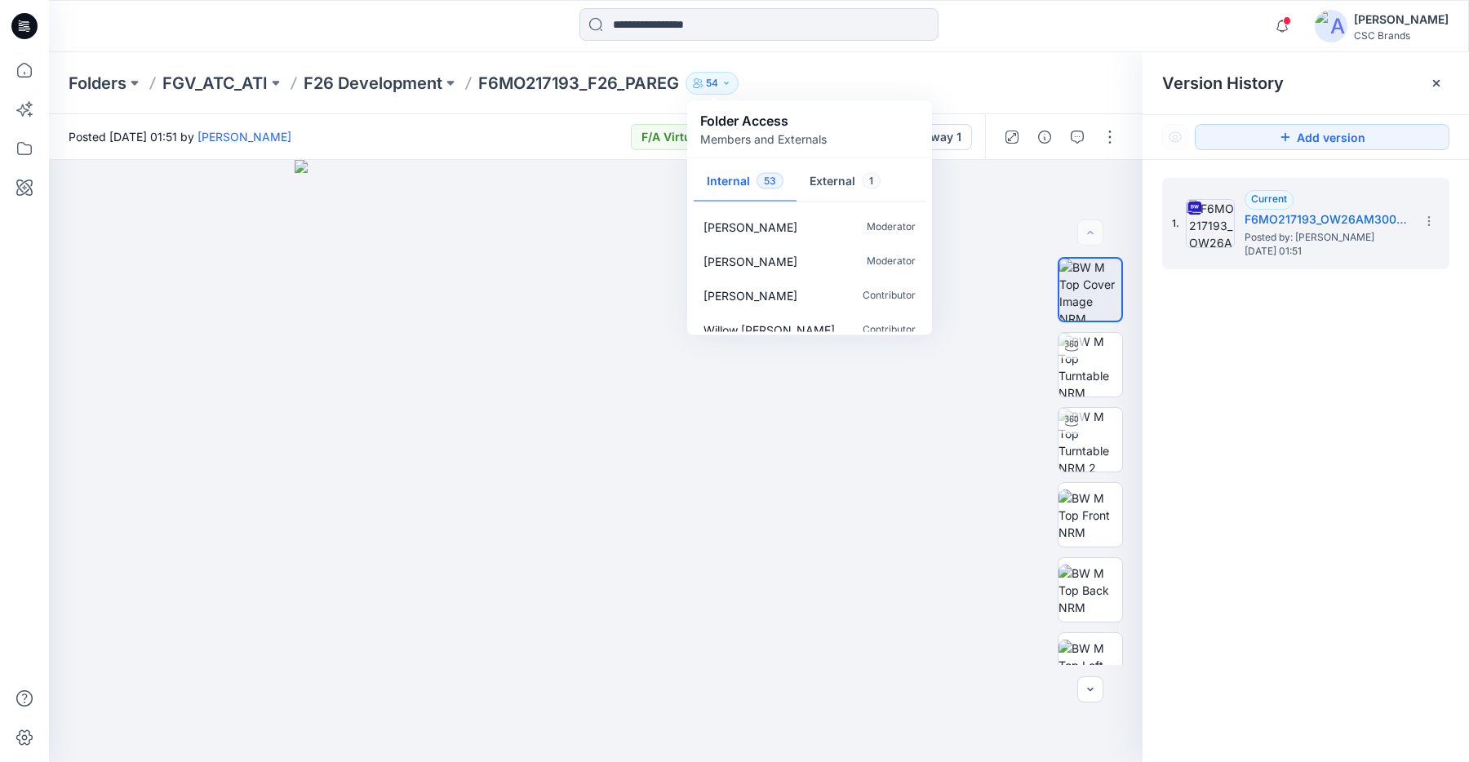
click at [646, 88] on p "F6MO217193_F26_PAREG" at bounding box center [578, 83] width 201 height 23
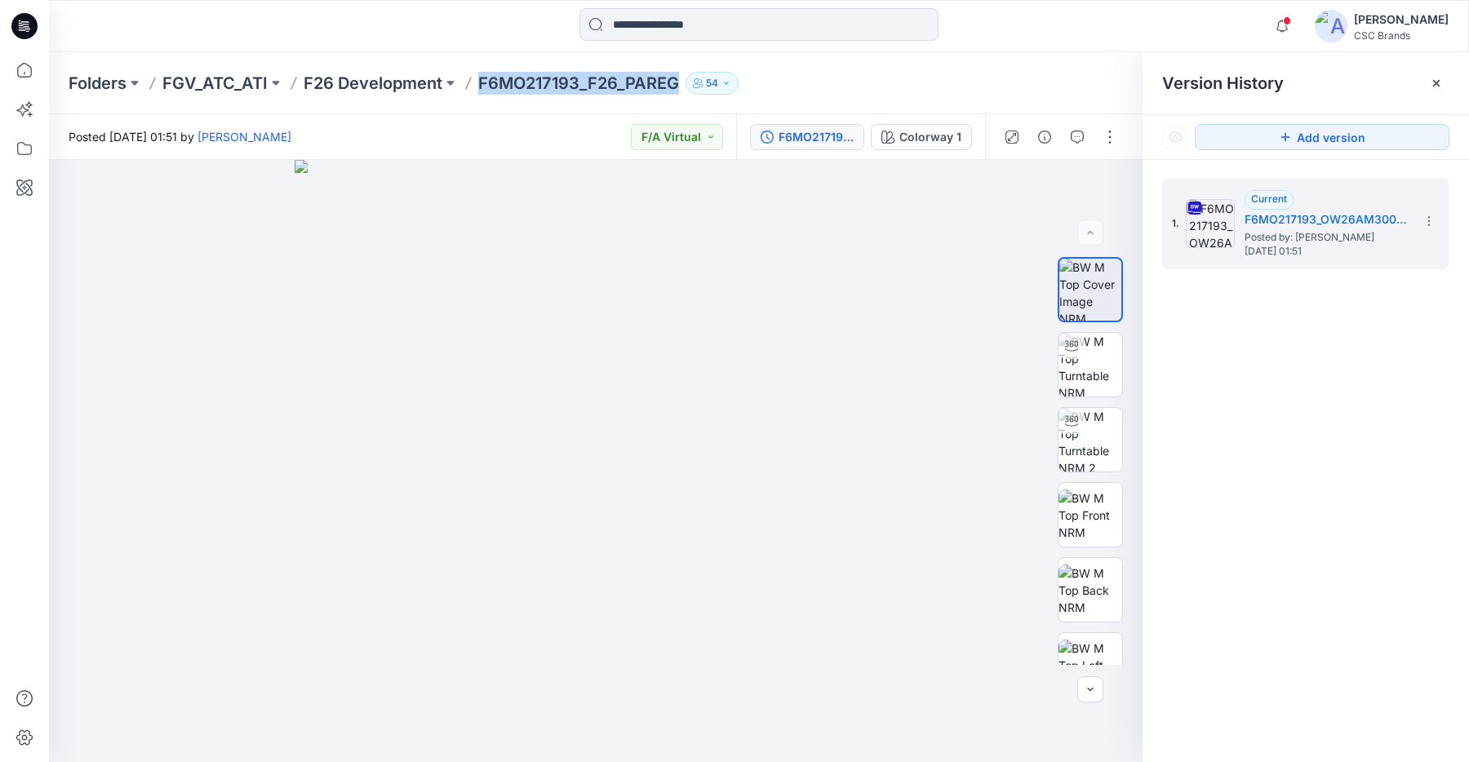
drag, startPoint x: 676, startPoint y: 87, endPoint x: 475, endPoint y: 86, distance: 200.8
click at [475, 86] on div "Folders FGV_ATC_ATI F26 Development F6MO217193_F26_PAREG 54 Folder Access Membe…" at bounding box center [696, 83] width 1254 height 23
copy p "F6MO217193_F26_PAREG"
click at [522, 85] on p "F6MO217193_F26_PAREG" at bounding box center [578, 83] width 201 height 23
click at [409, 90] on p "F26 Development" at bounding box center [373, 83] width 139 height 23
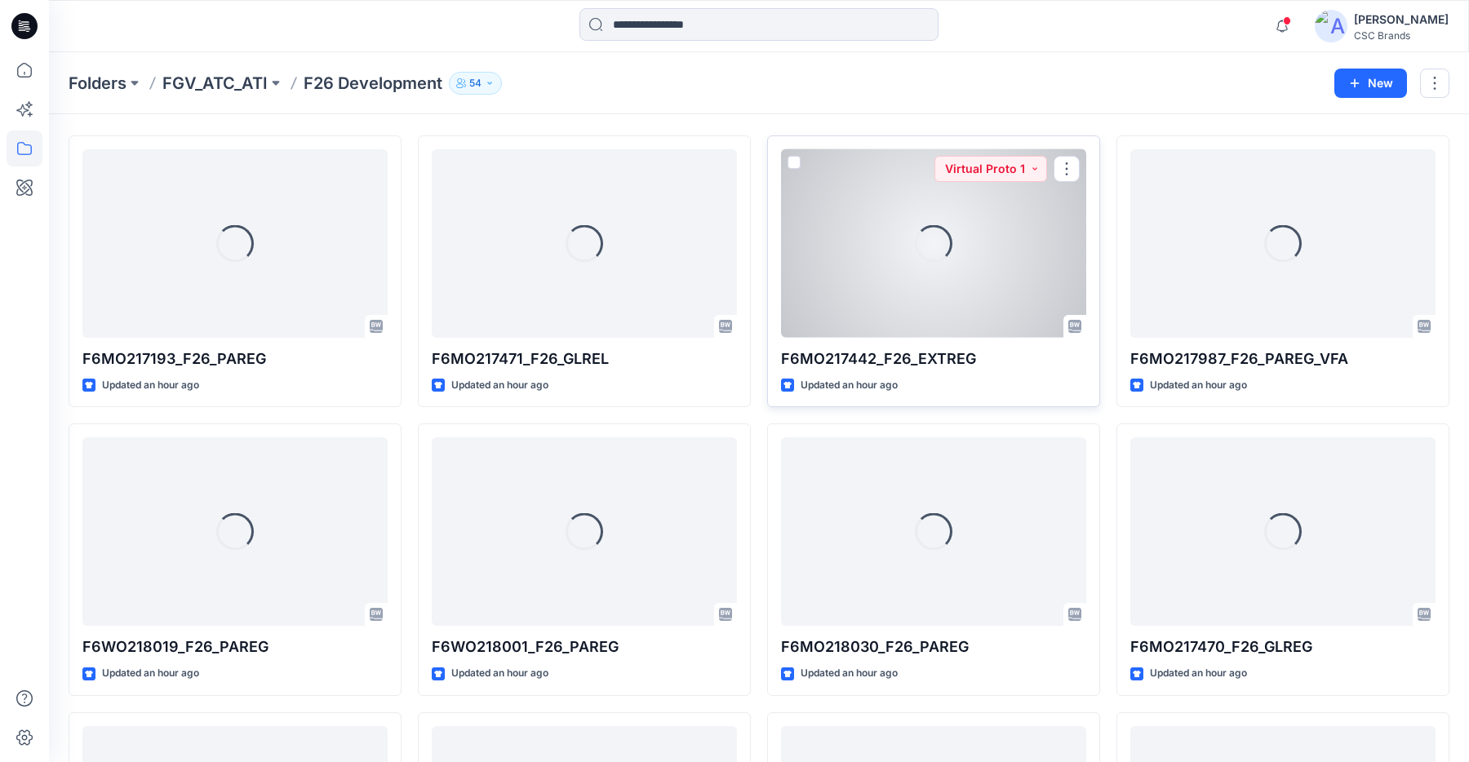
scroll to position [54, 0]
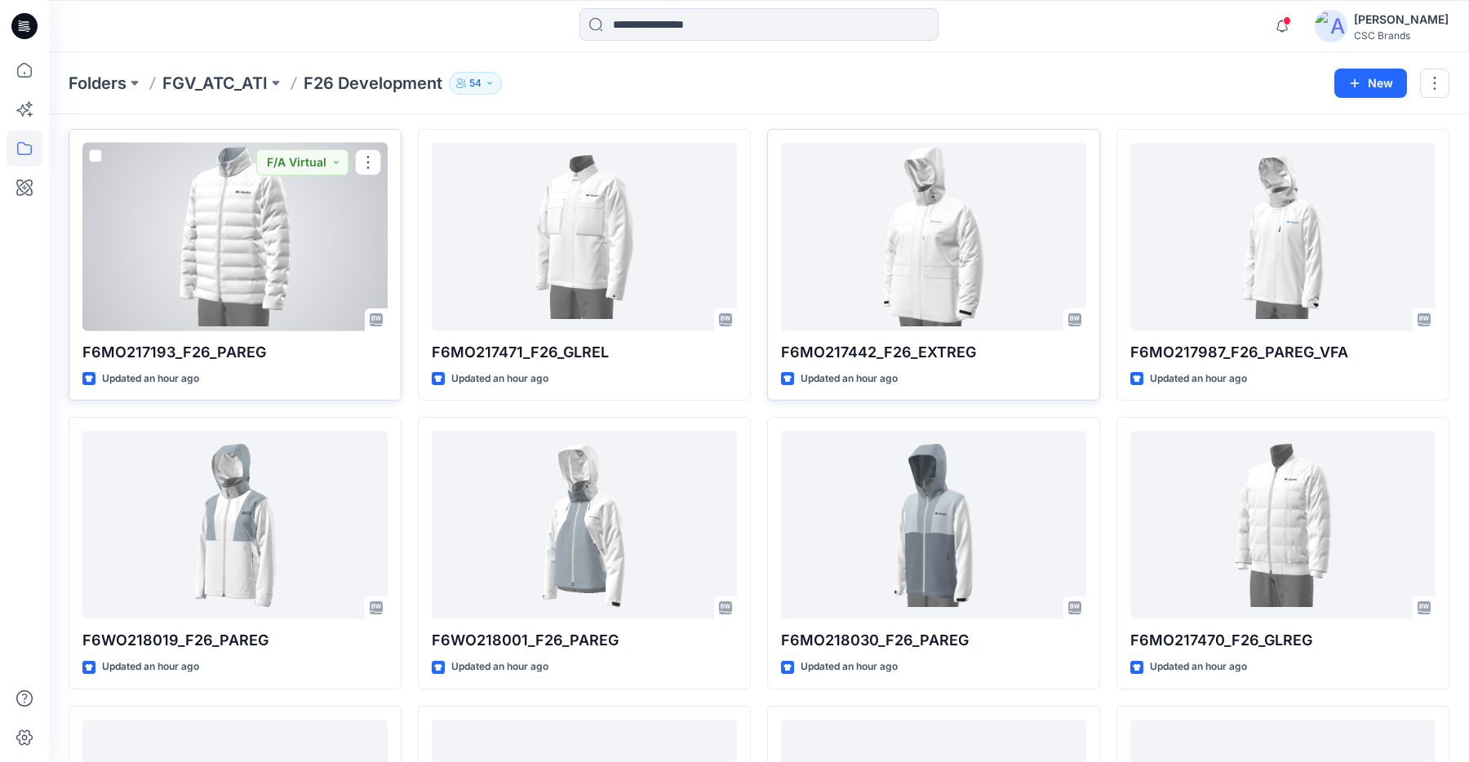
click at [273, 259] on div at bounding box center [234, 237] width 305 height 189
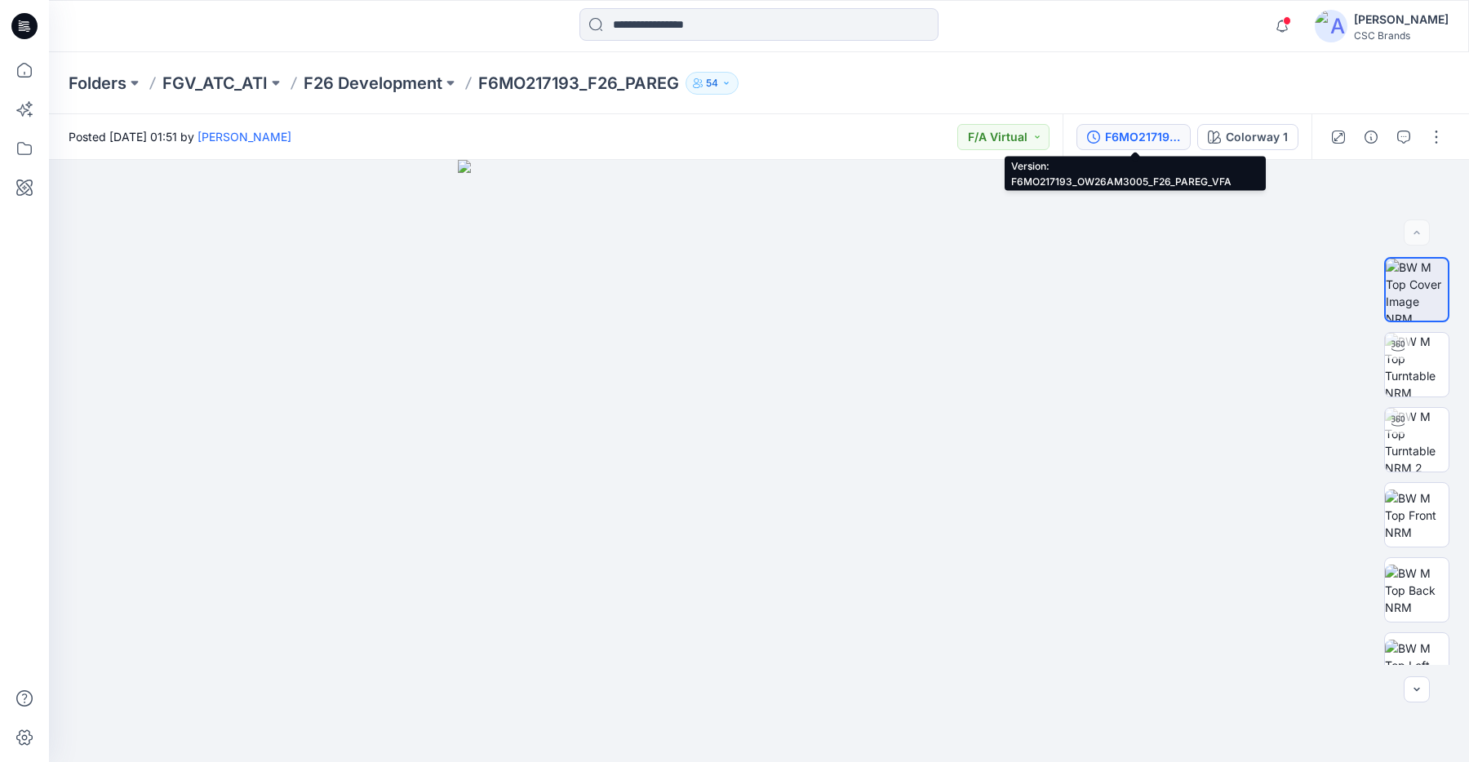
click at [1134, 131] on div "F6MO217193_OW26AM3005_F26_PAREG_VFA" at bounding box center [1142, 137] width 75 height 18
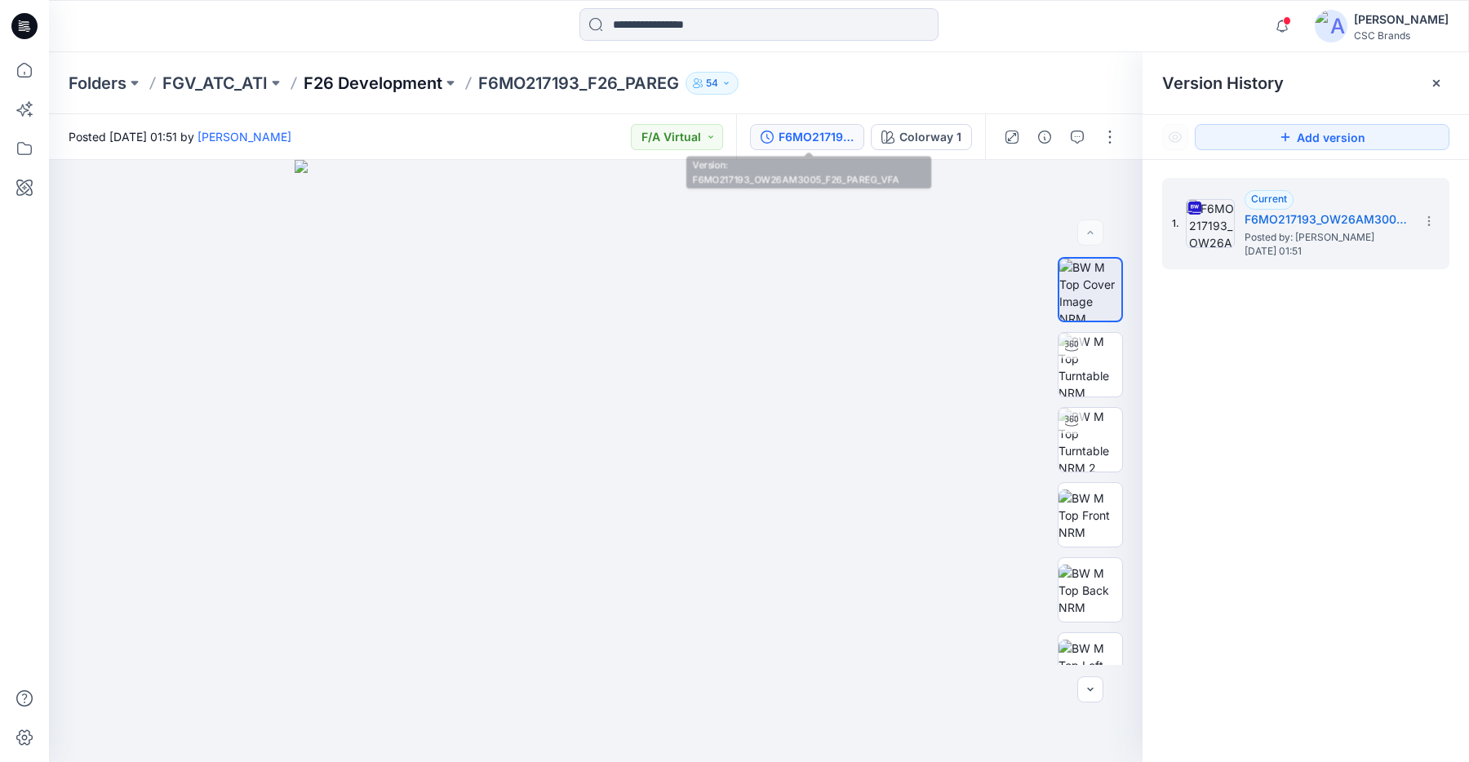
click at [415, 81] on p "F26 Development" at bounding box center [373, 83] width 139 height 23
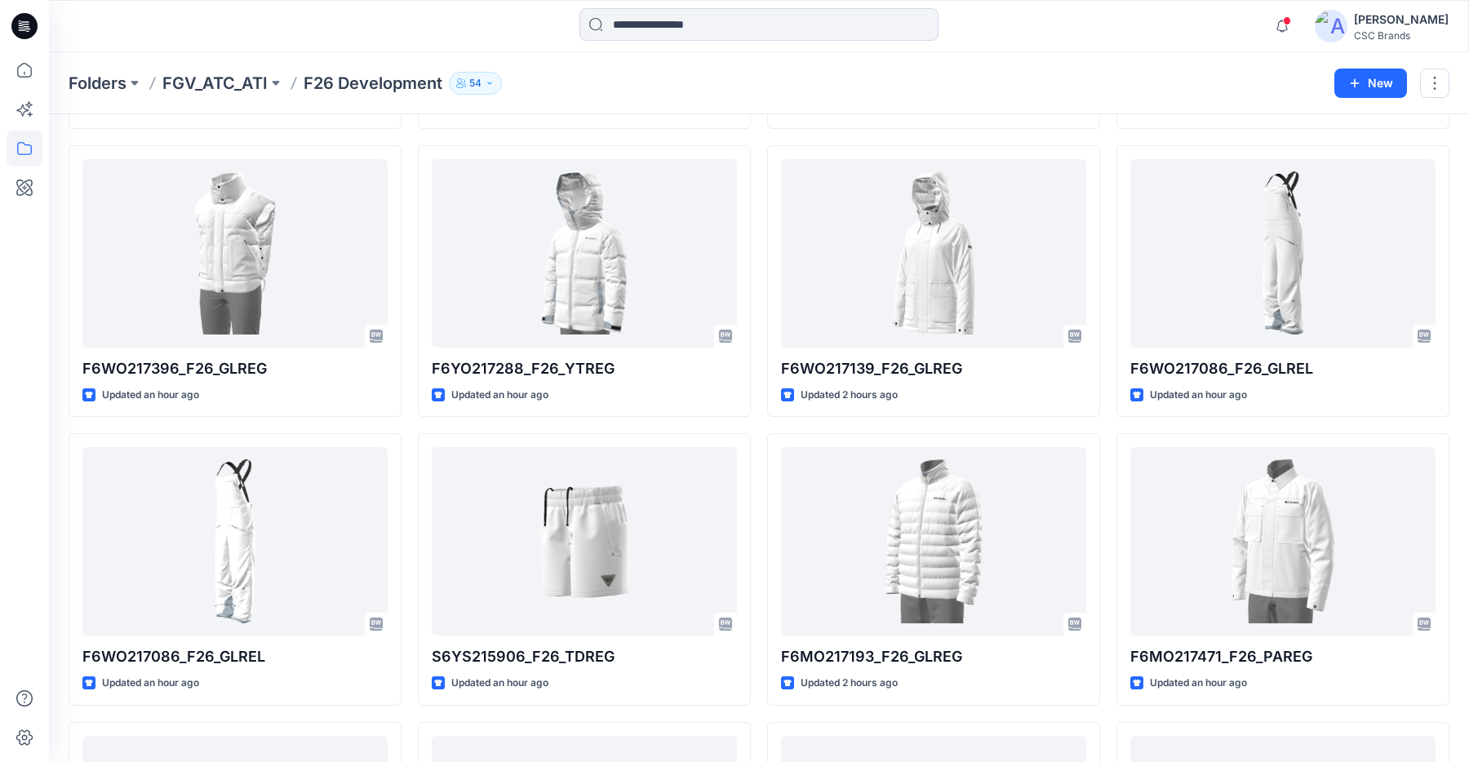
scroll to position [1190, 0]
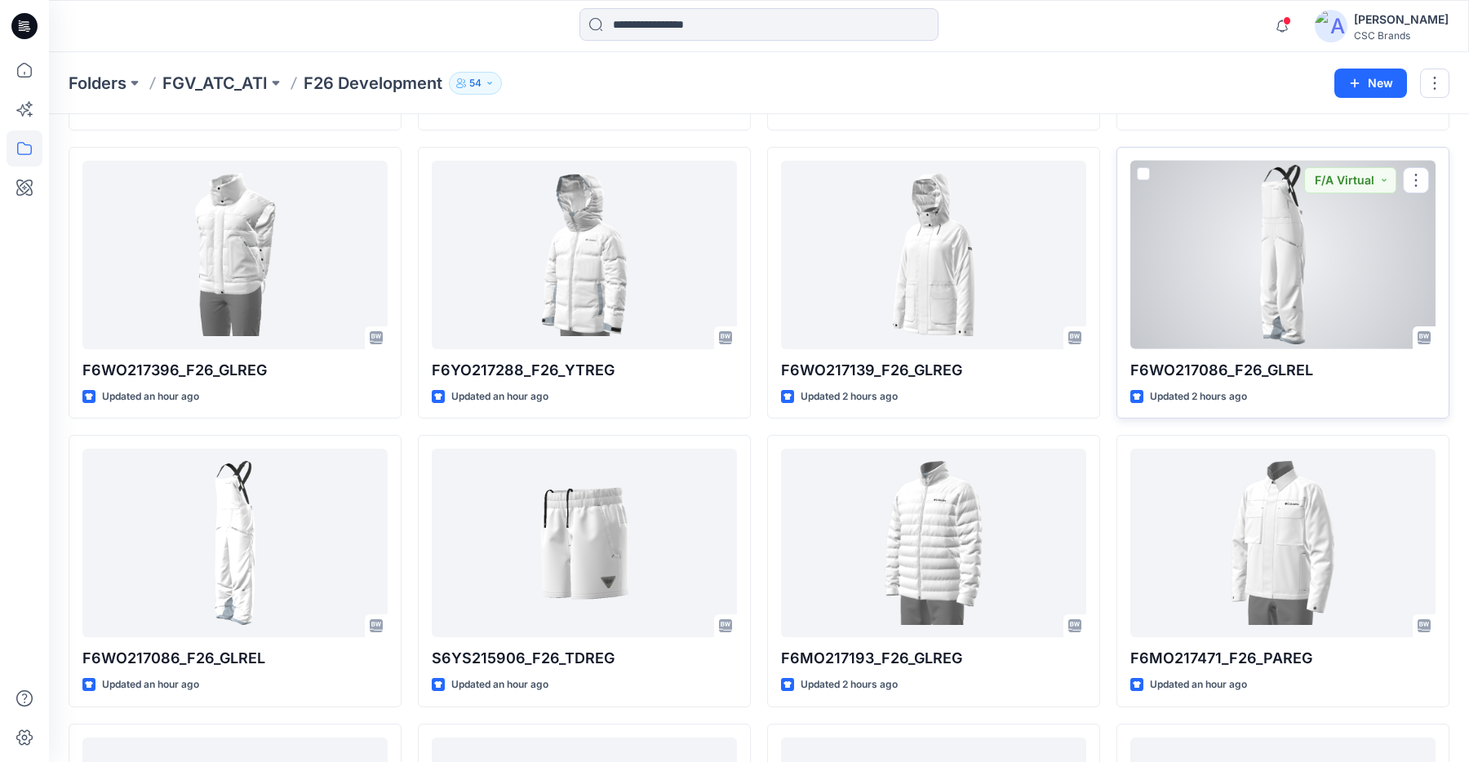
click at [1271, 262] on div at bounding box center [1282, 255] width 305 height 189
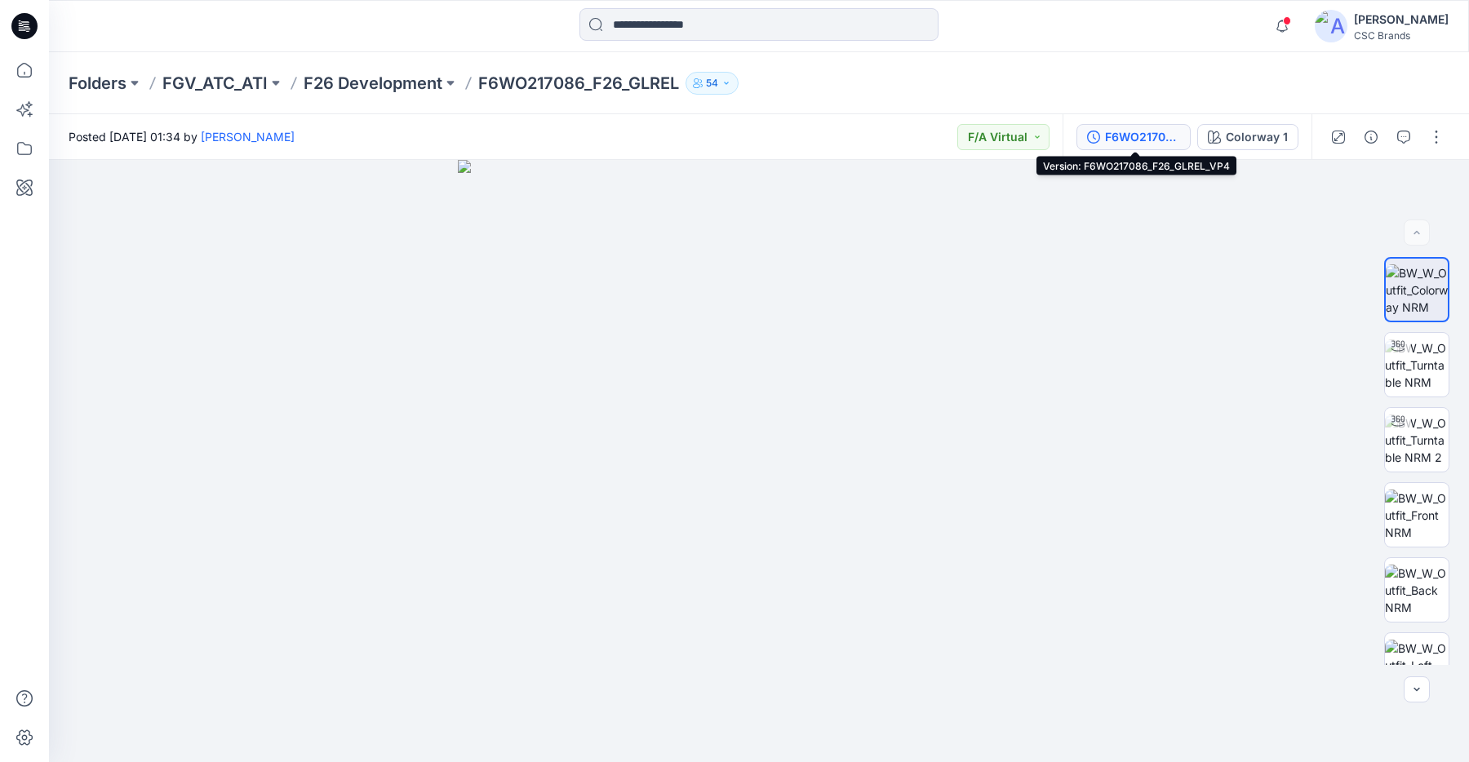
click at [1145, 140] on div "F6WO217086_F26_GLREL_VP4" at bounding box center [1142, 137] width 75 height 18
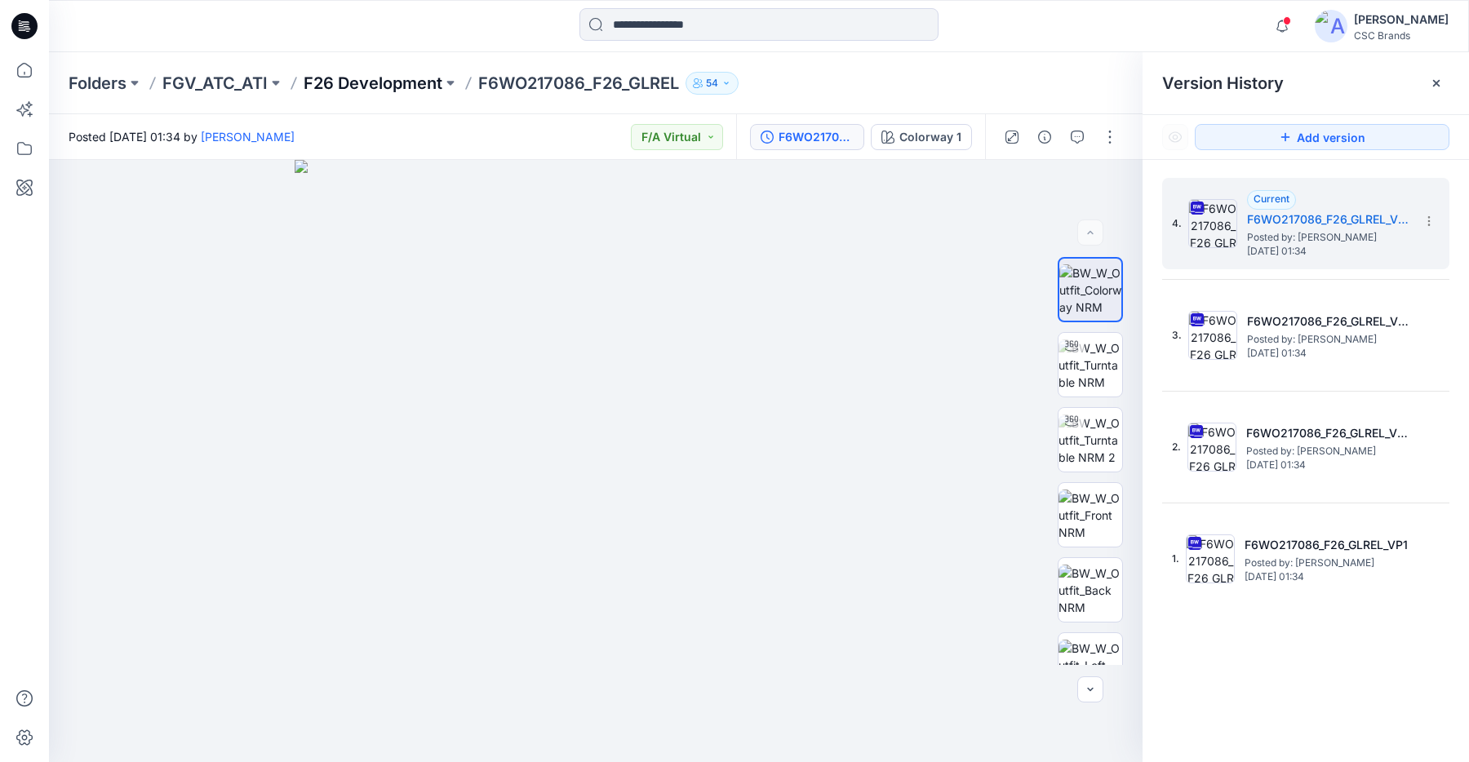
click at [393, 88] on p "F26 Development" at bounding box center [373, 83] width 139 height 23
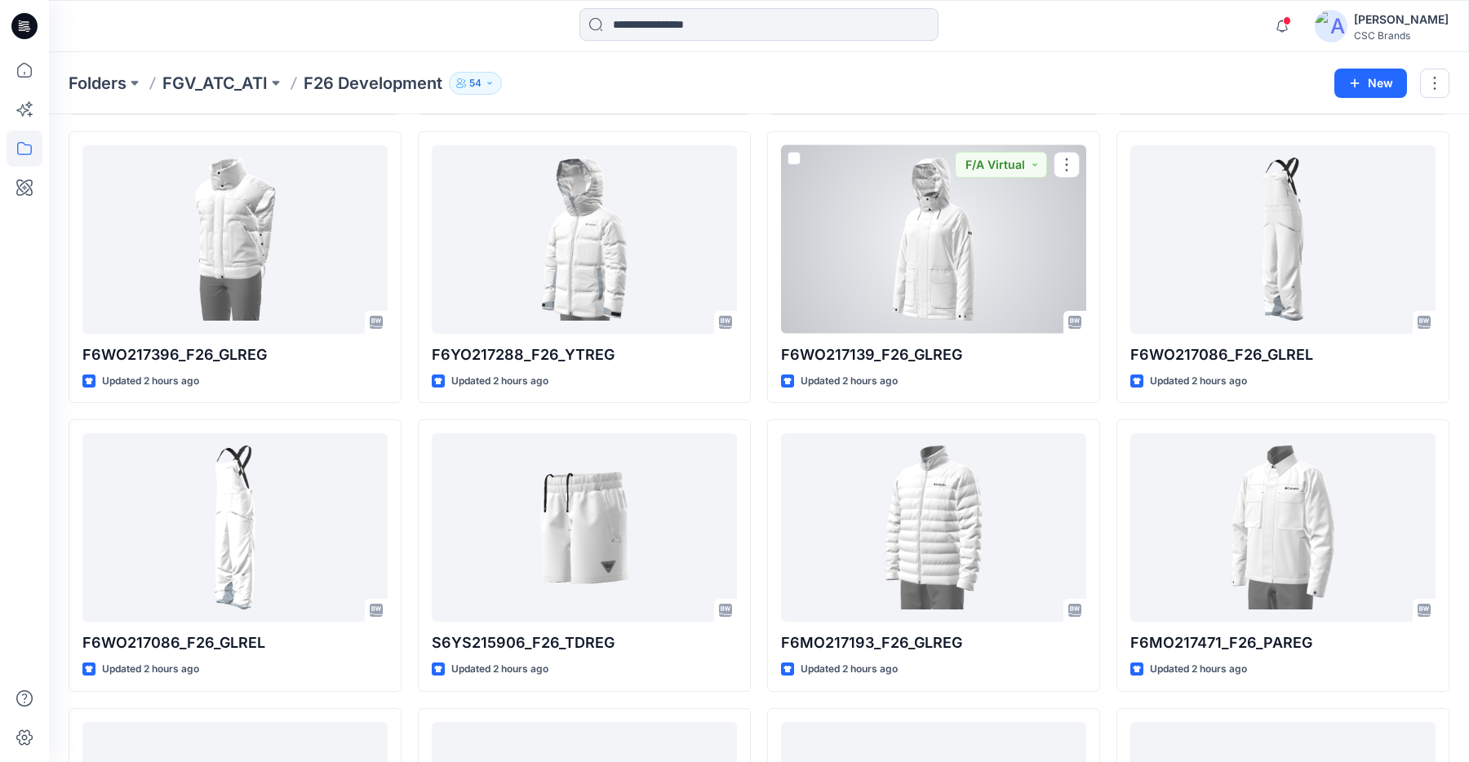
scroll to position [1214, 0]
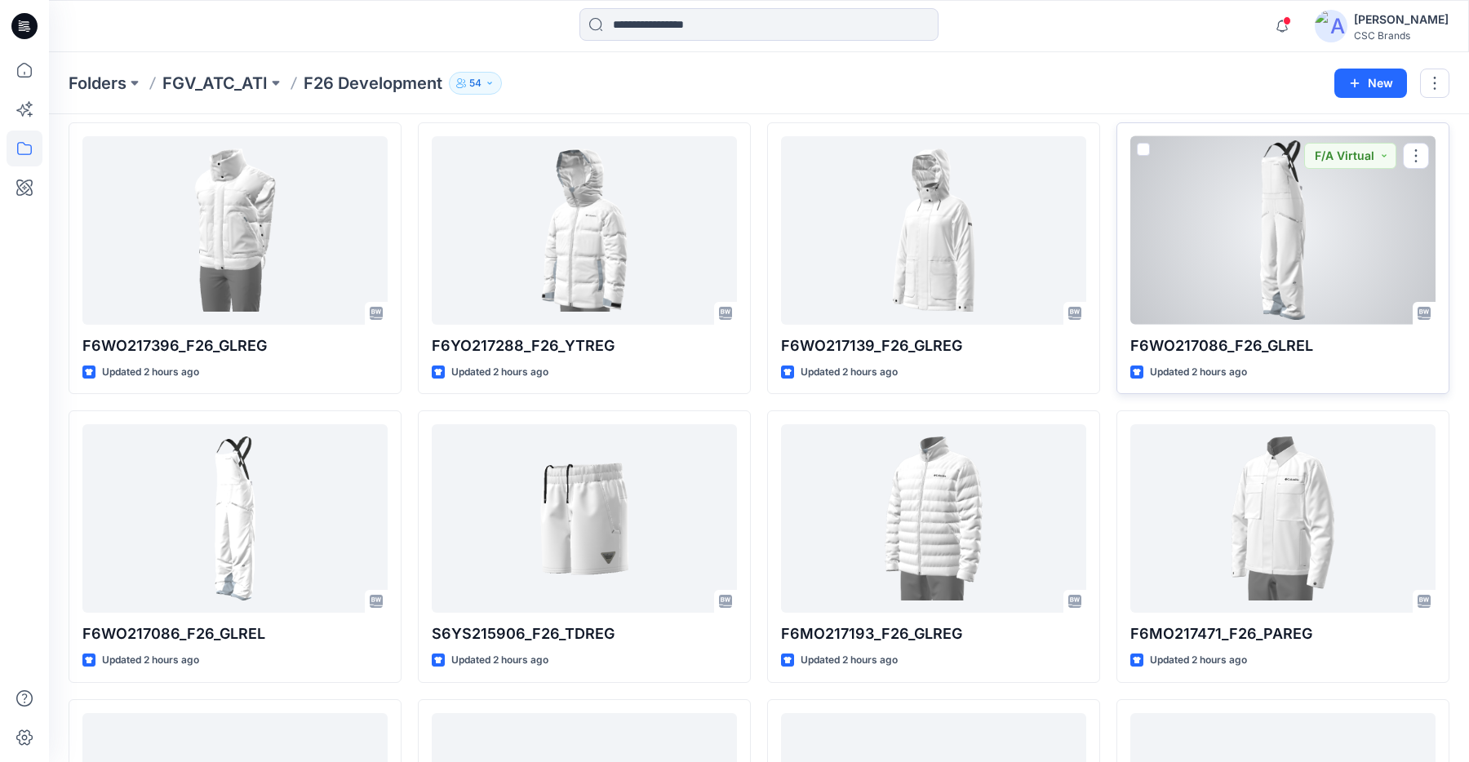
click at [1299, 300] on div at bounding box center [1282, 230] width 305 height 189
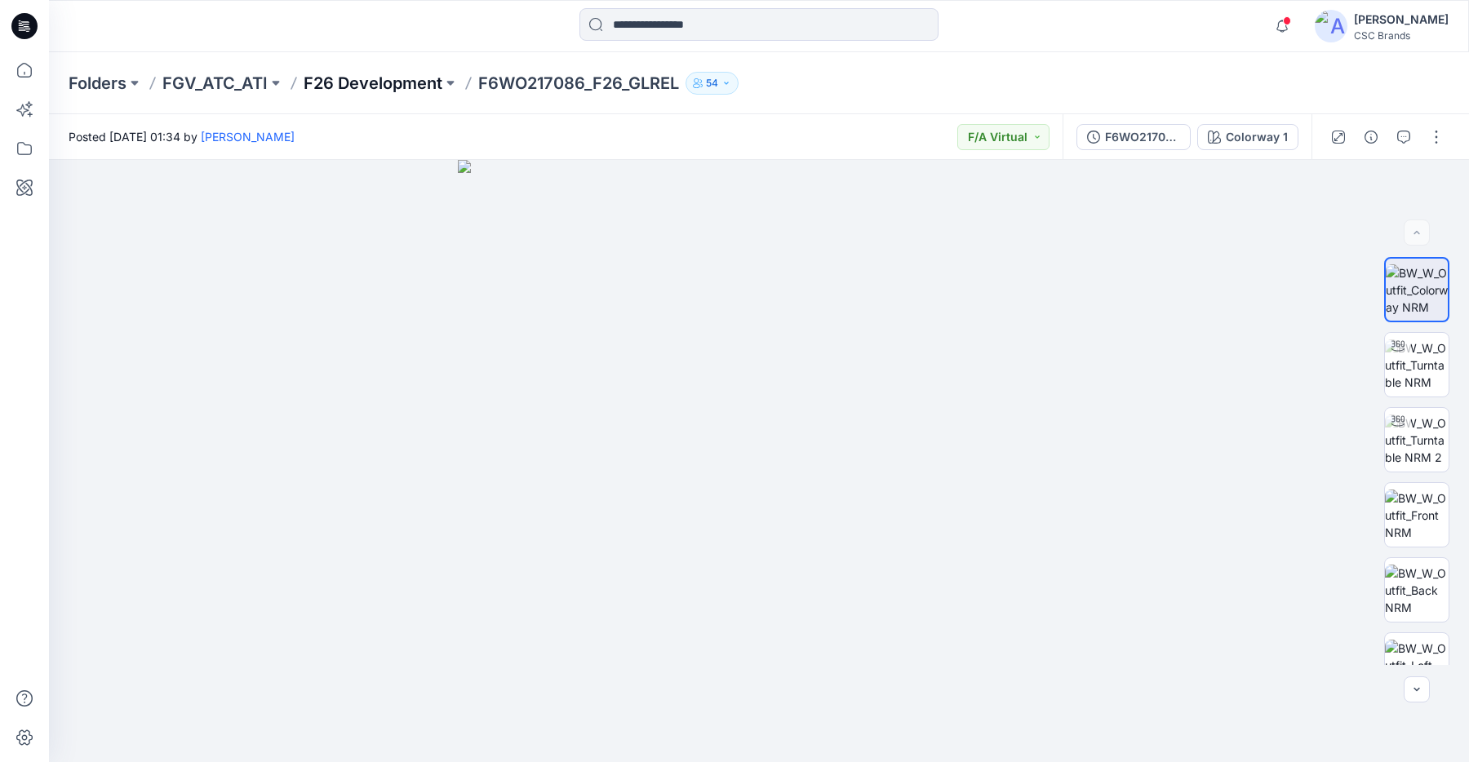
click at [401, 84] on p "F26 Development" at bounding box center [373, 83] width 139 height 23
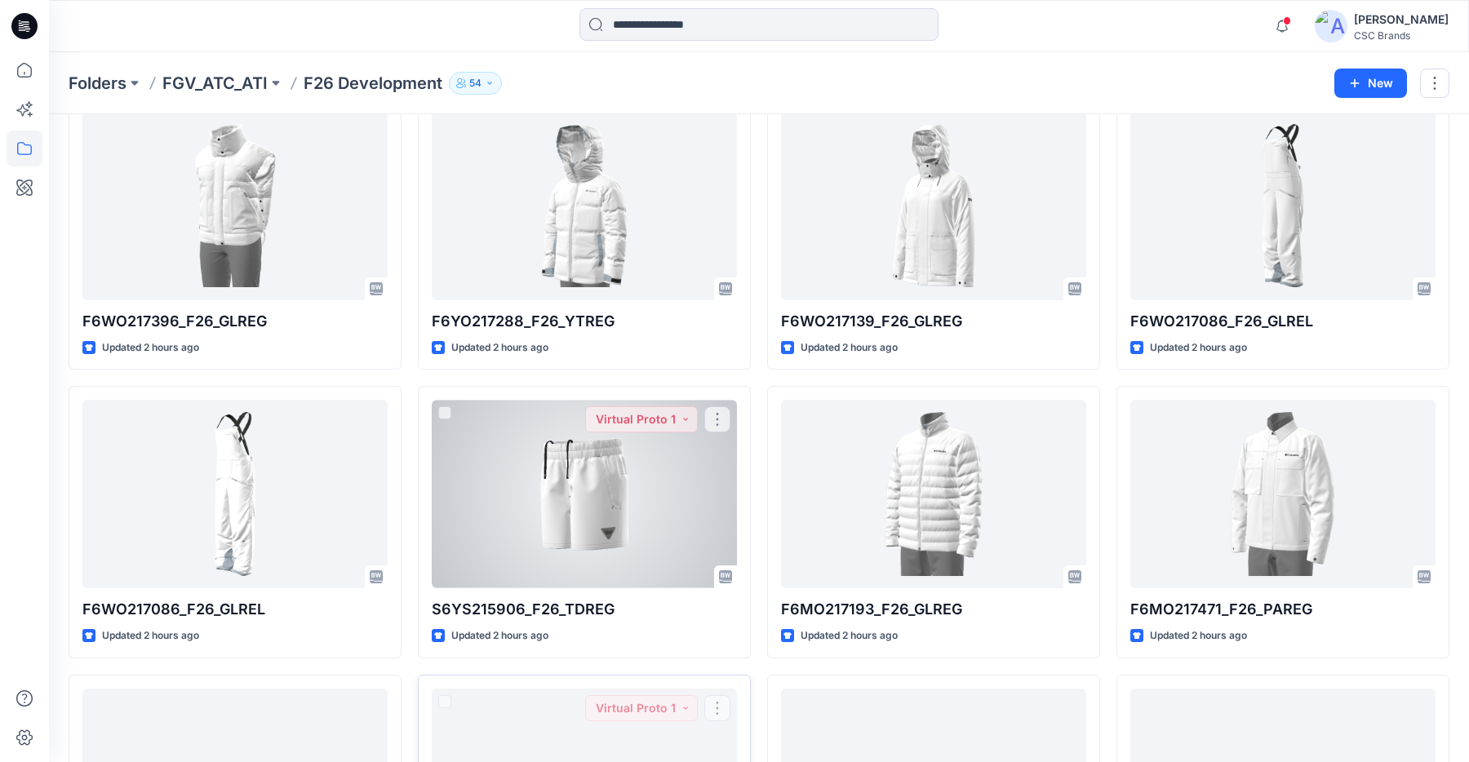
scroll to position [1229, 0]
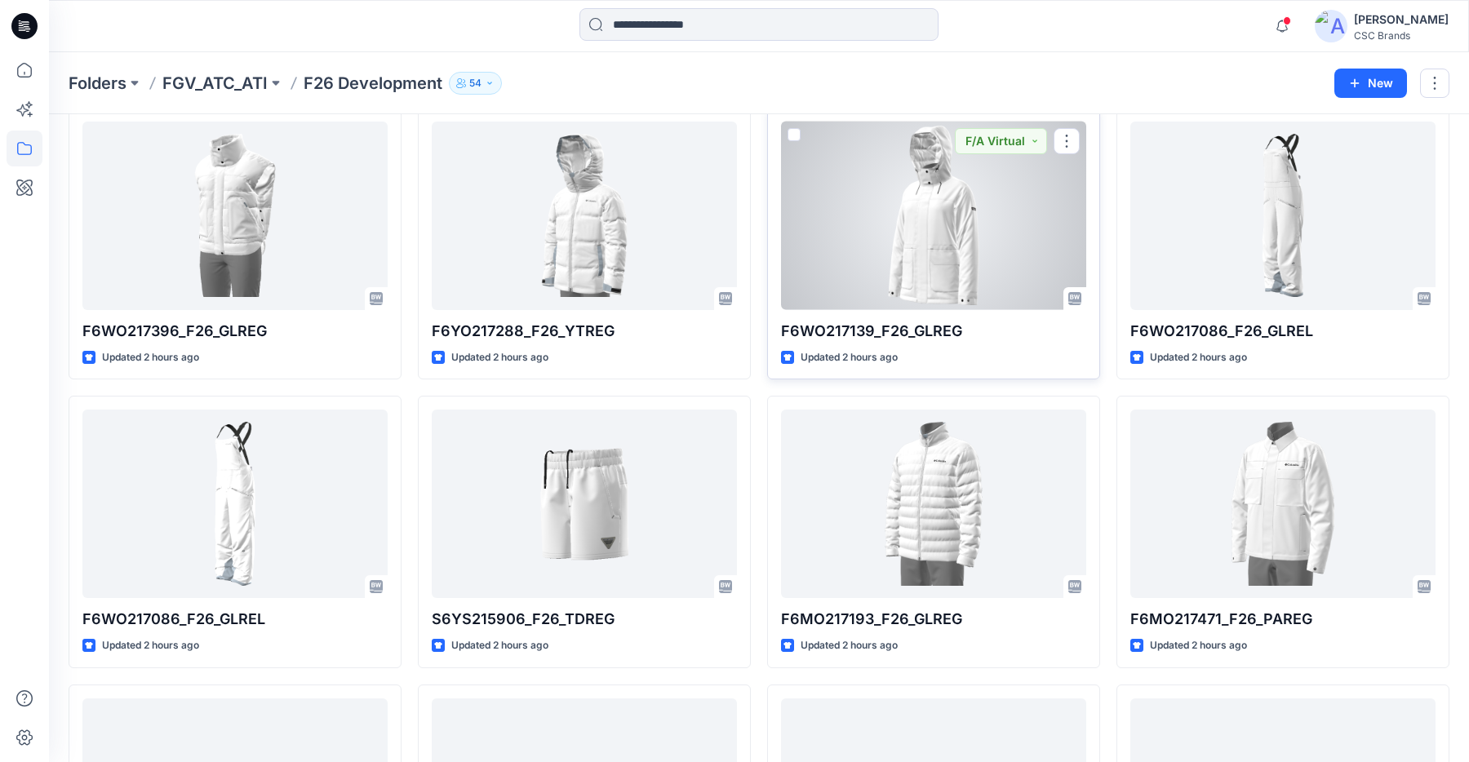
click at [902, 286] on div at bounding box center [933, 216] width 305 height 189
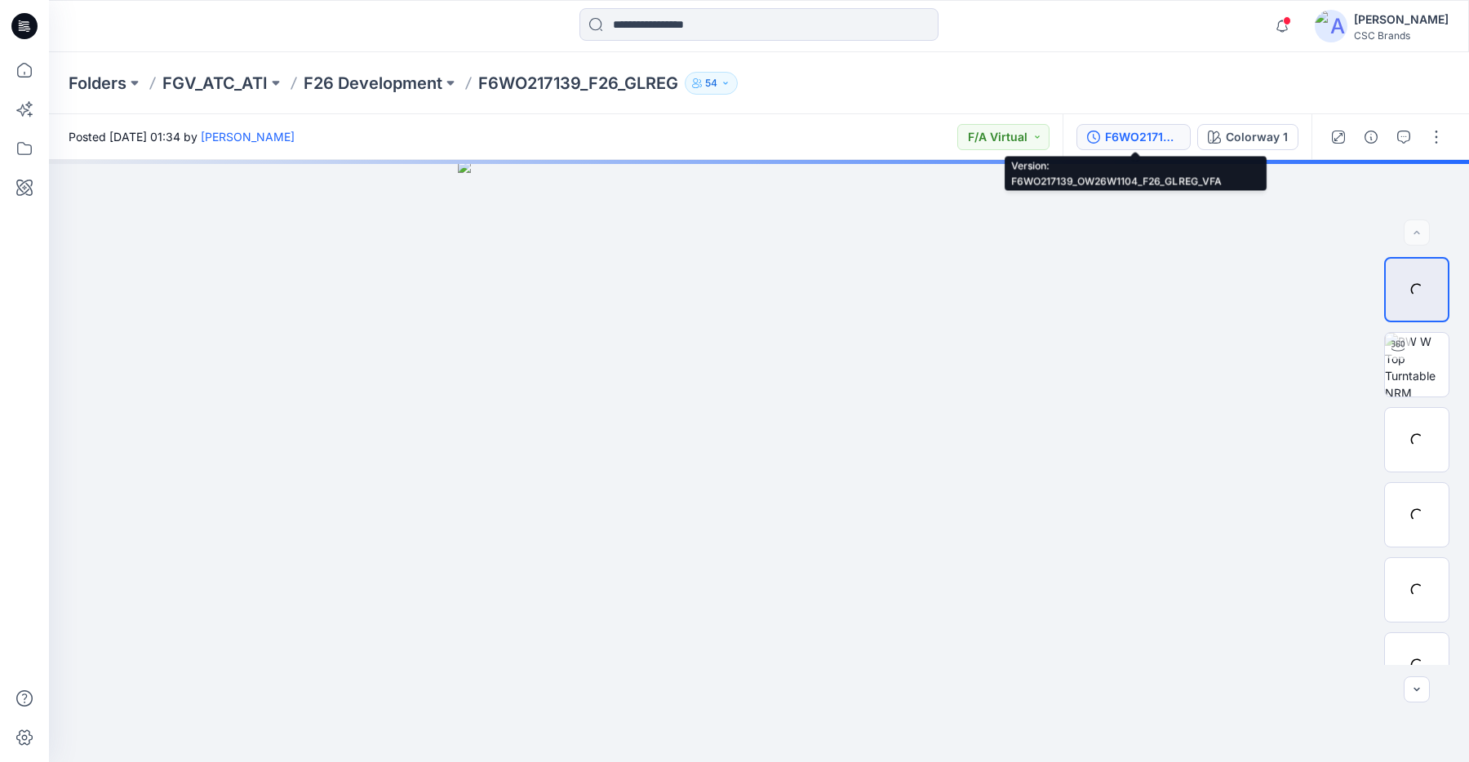
click at [1150, 138] on div "F6WO217139_OW26W1104_F26_GLREG_VFA" at bounding box center [1142, 137] width 75 height 18
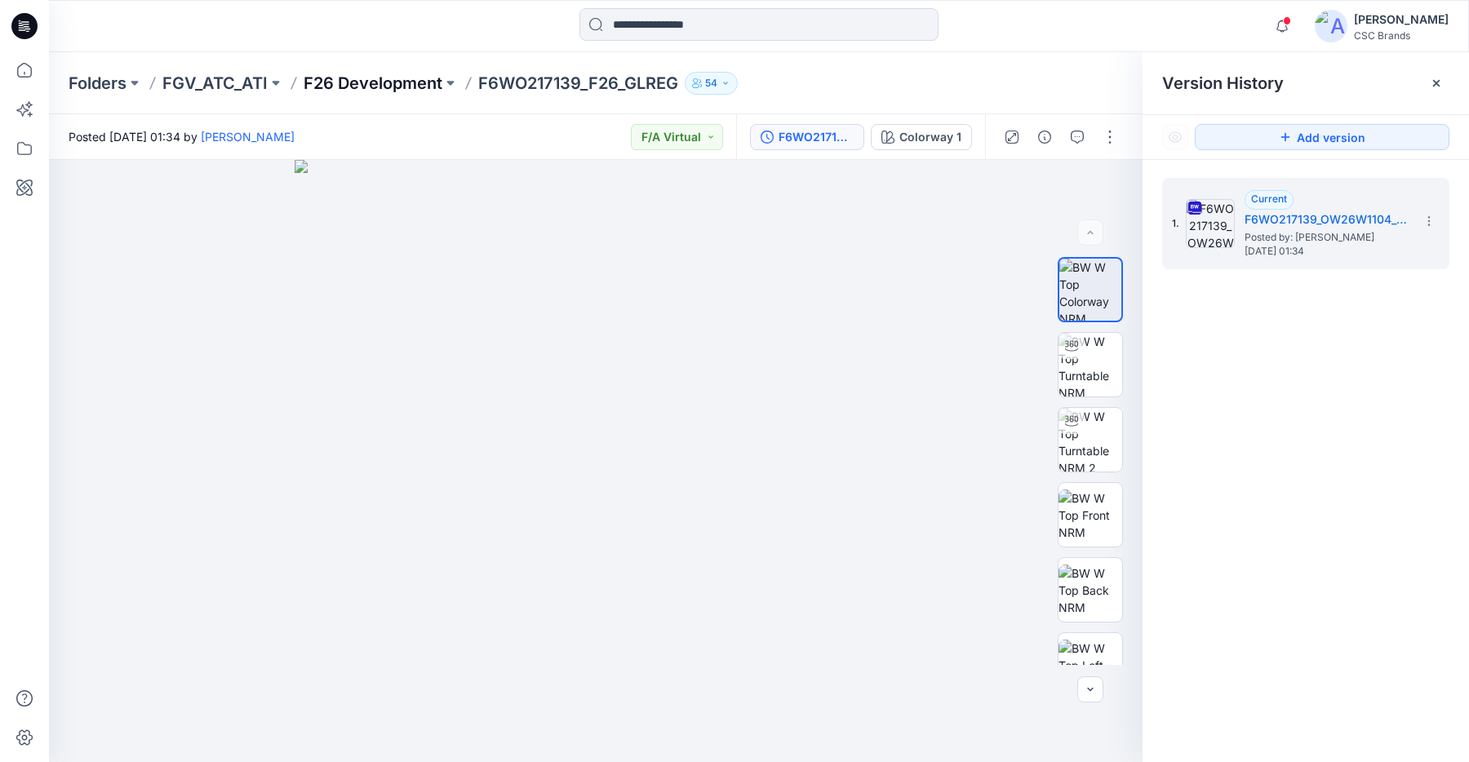
click at [419, 90] on p "F26 Development" at bounding box center [373, 83] width 139 height 23
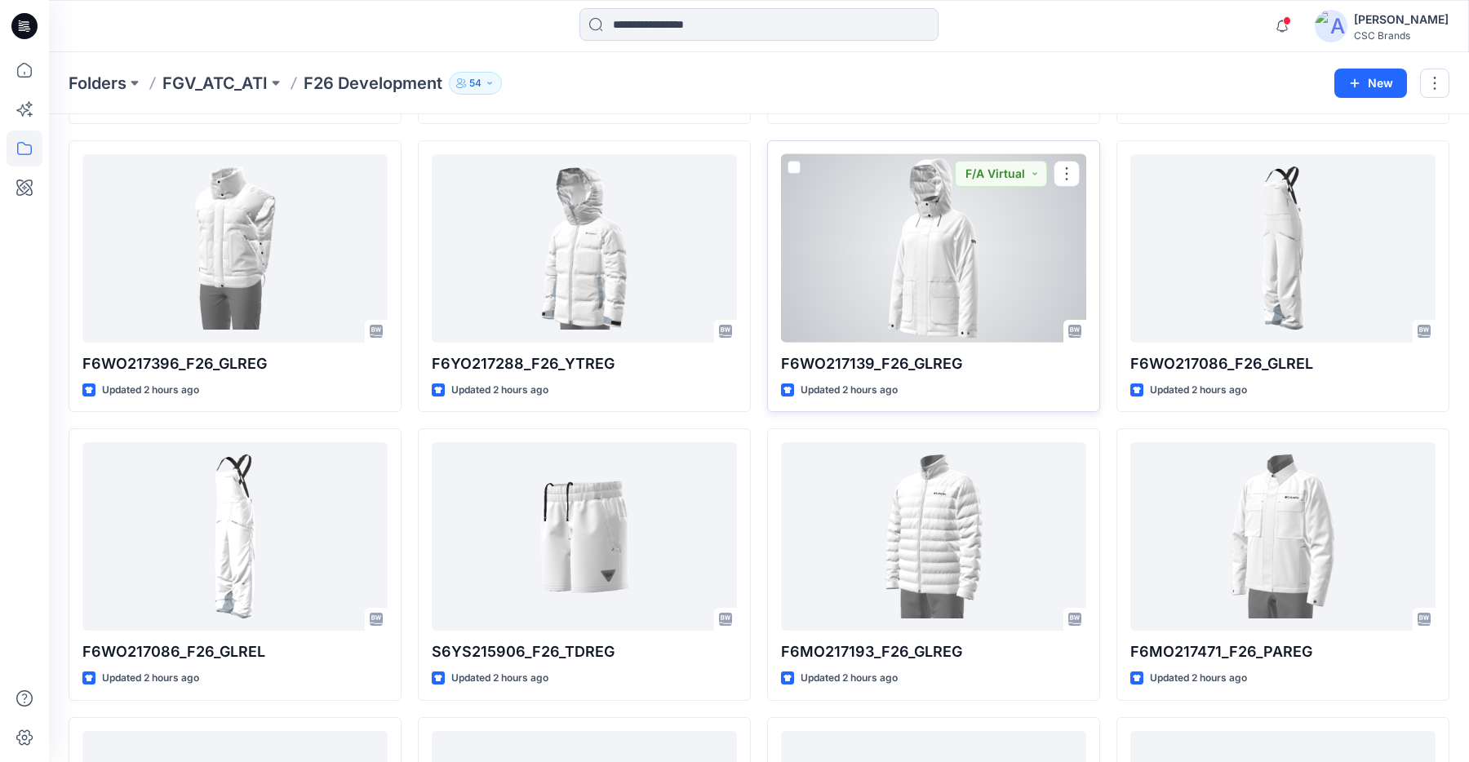
scroll to position [1194, 0]
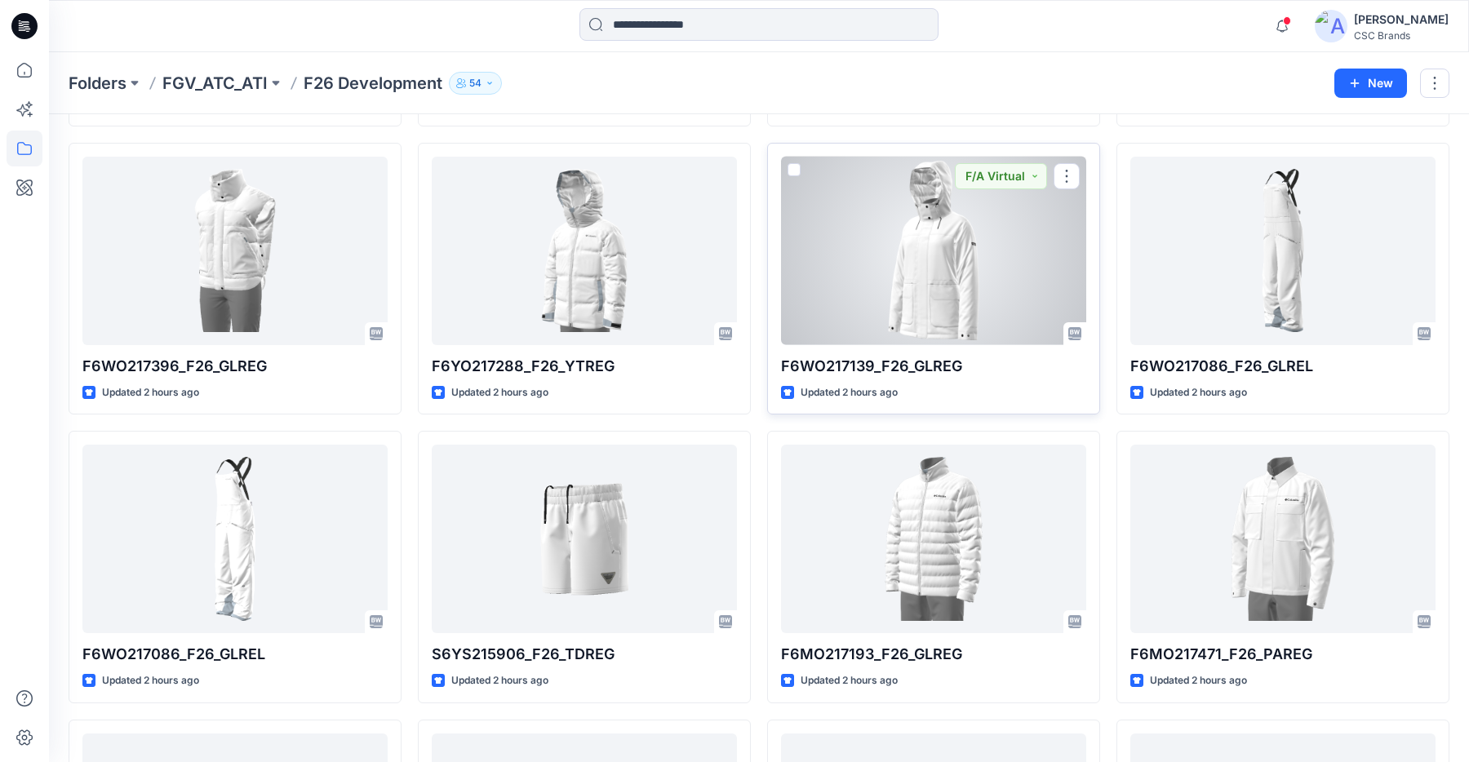
click at [972, 235] on div at bounding box center [933, 251] width 305 height 189
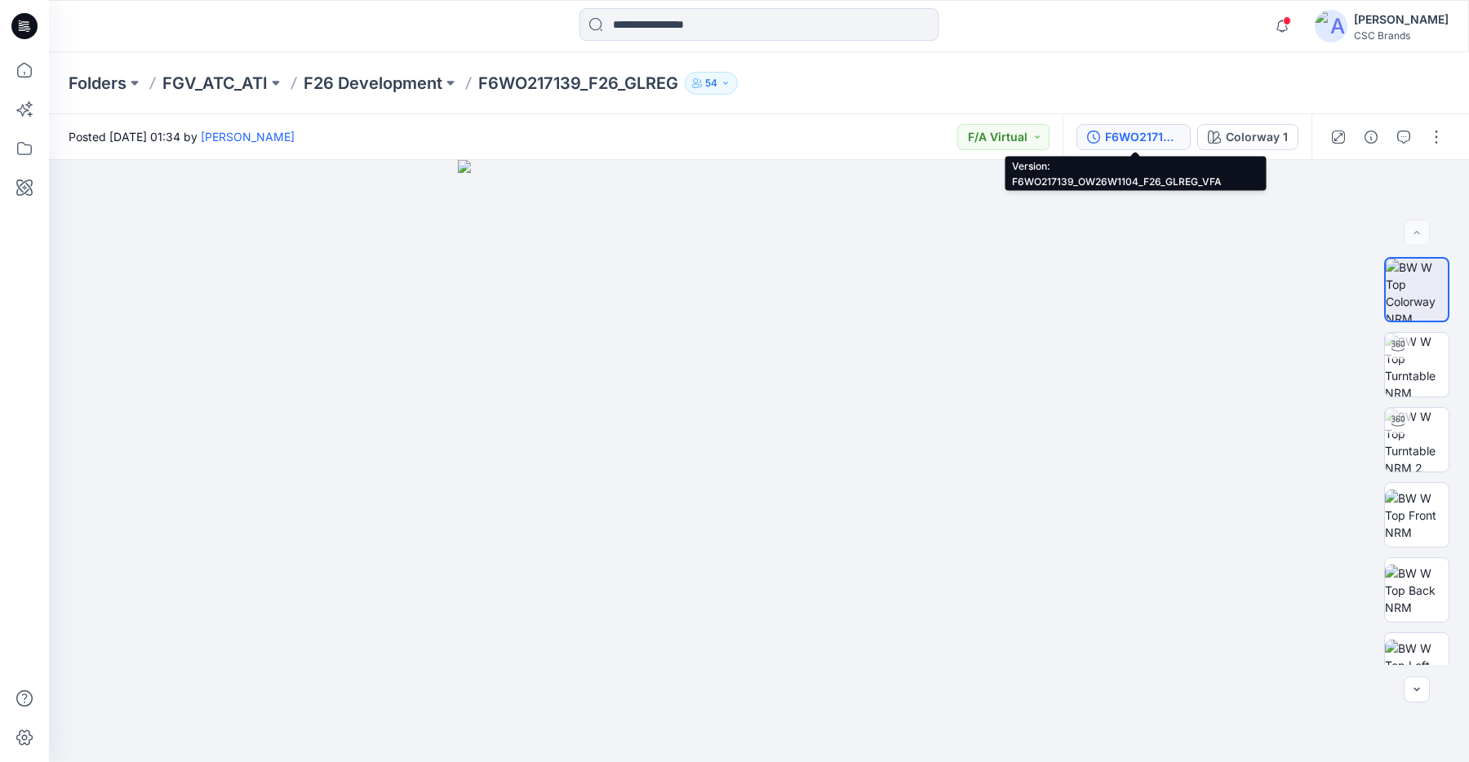
click at [1127, 140] on div "F6WO217139_OW26W1104_F26_GLREG_VFA" at bounding box center [1142, 137] width 75 height 18
